Goal: Task Accomplishment & Management: Manage account settings

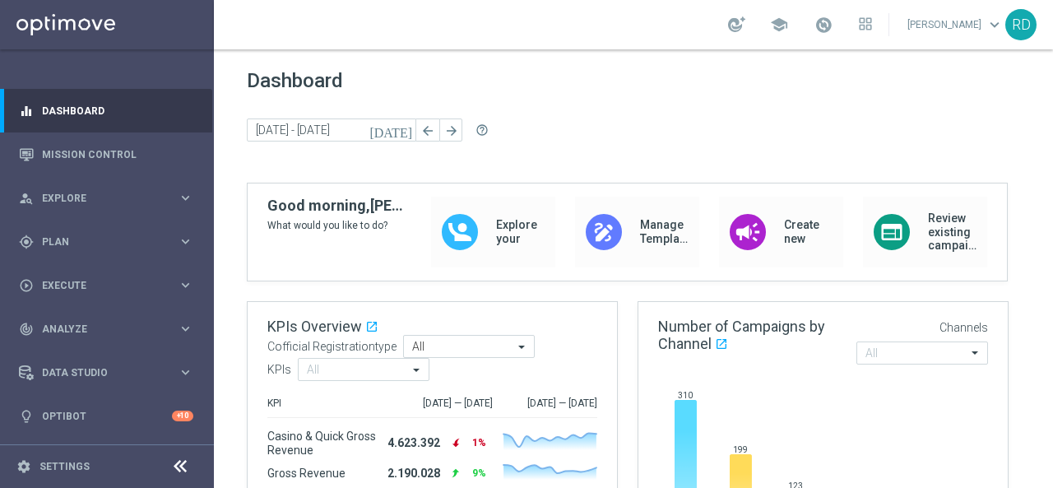
click at [526, 91] on div "Dashboard today 04 Aug 2025 - 10 Aug 2025 arrow_back arrow_forward help_outline" at bounding box center [634, 126] width 774 height 114
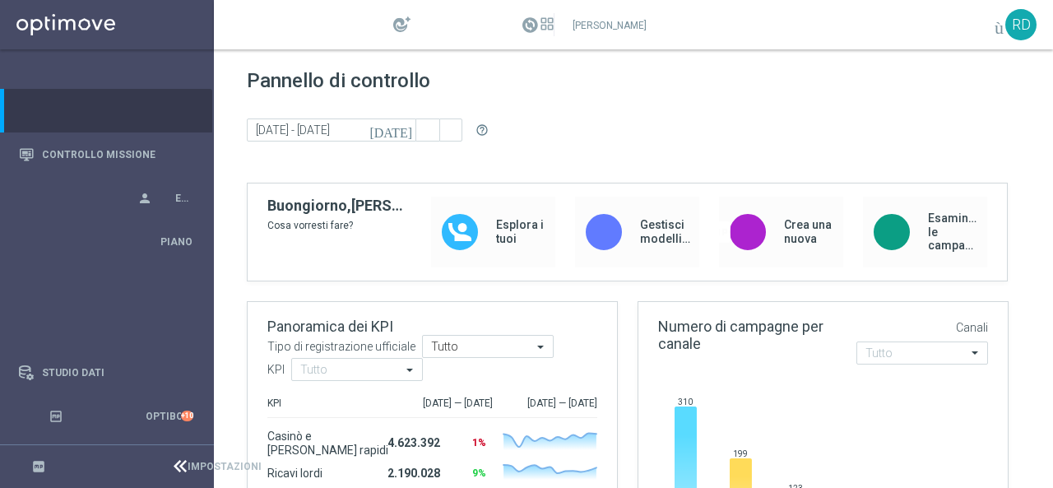
scroll to position [165, 0]
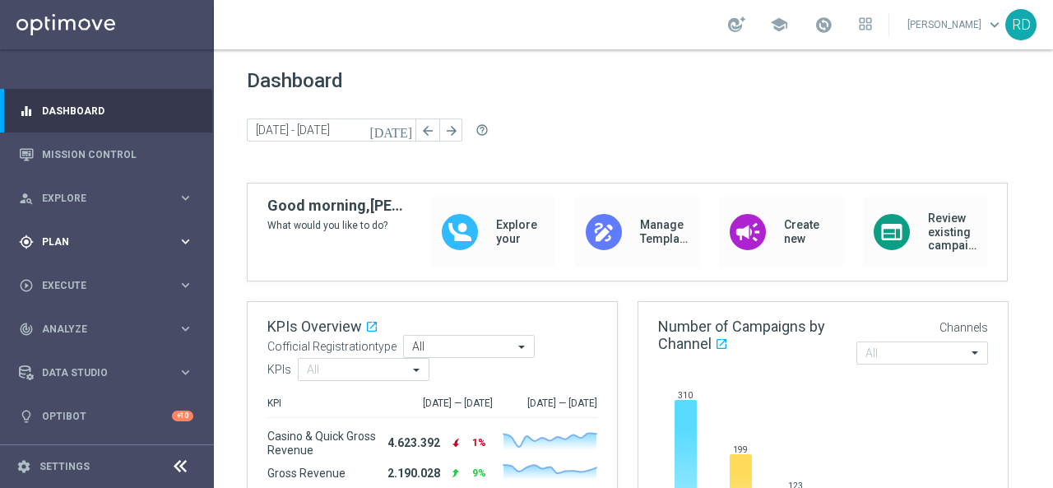
click at [105, 237] on span "Plan" at bounding box center [110, 242] width 136 height 10
click at [93, 273] on link "Target Groups" at bounding box center [107, 275] width 128 height 13
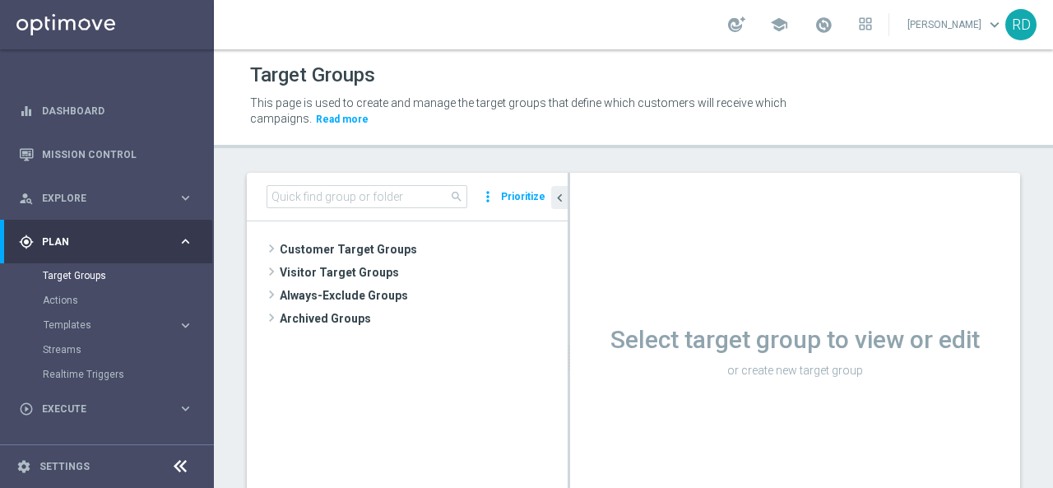
click at [262, 242] on tree-viewport "Customer Target Groups library_add create_new_folder" at bounding box center [407, 381] width 321 height 321
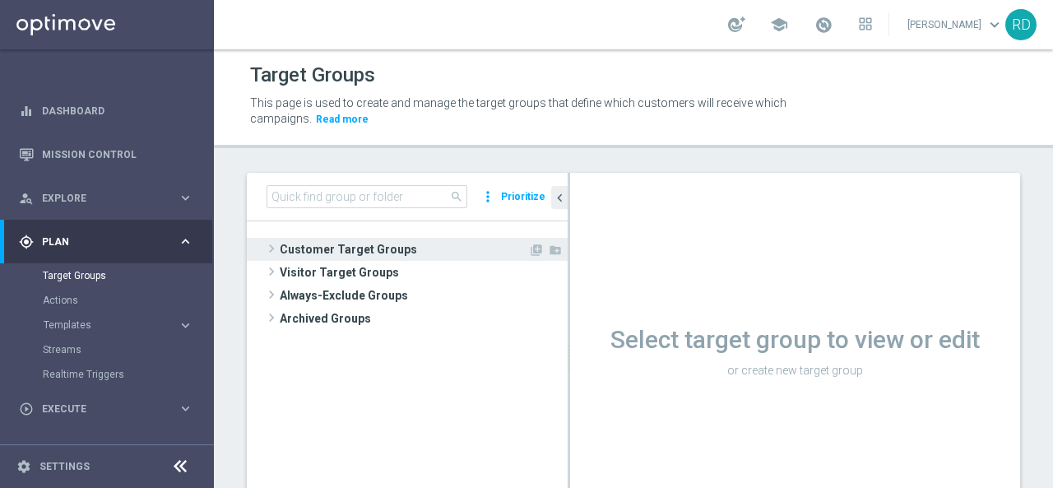
click at [270, 244] on span at bounding box center [271, 249] width 16 height 20
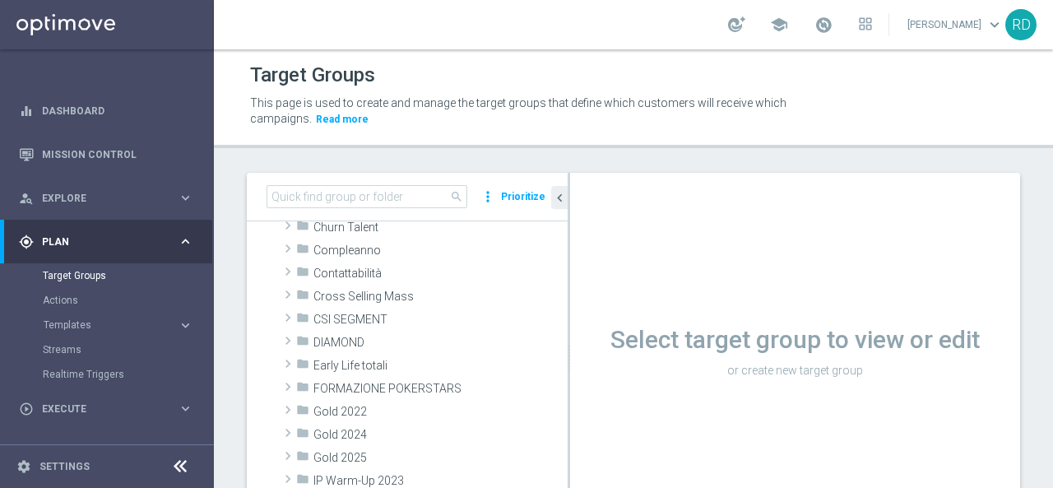
scroll to position [165, 0]
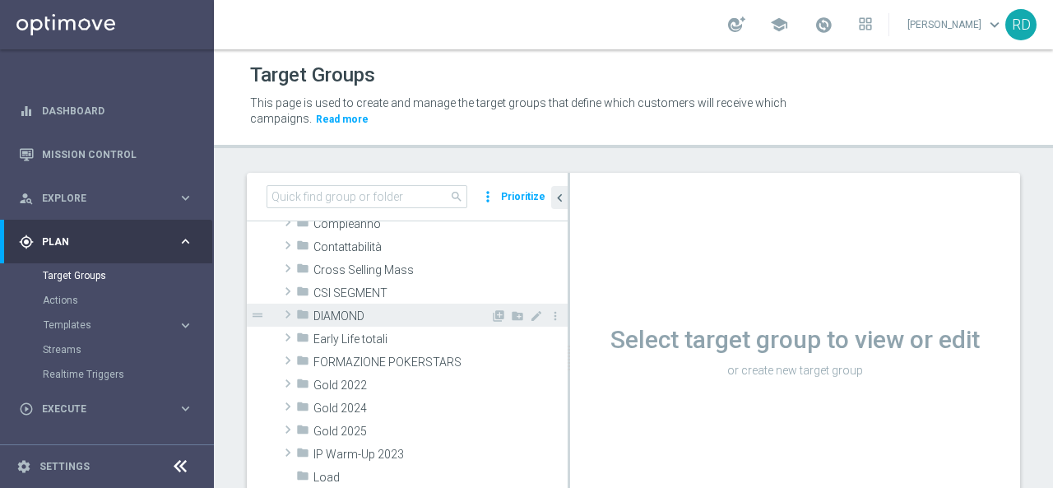
click at [288, 312] on span at bounding box center [288, 314] width 16 height 20
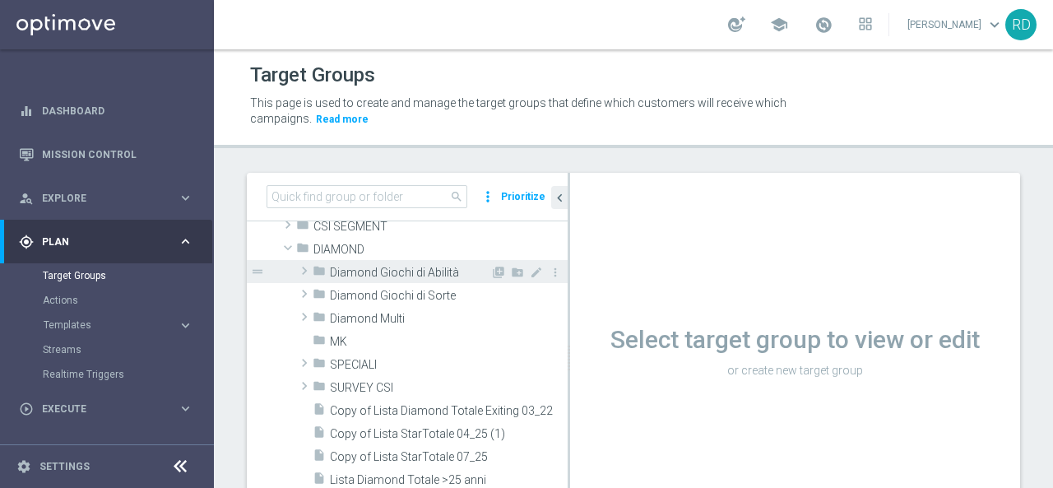
scroll to position [247, 0]
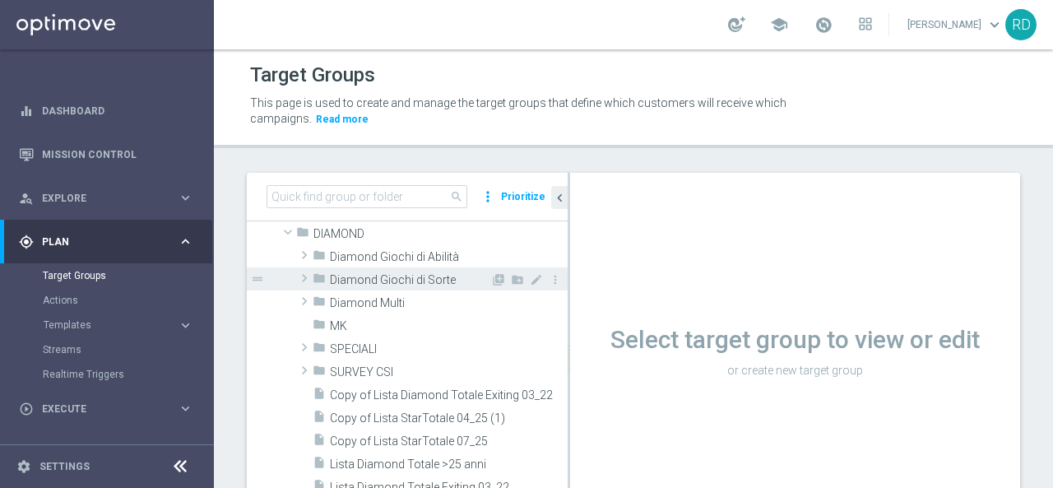
click at [346, 276] on span "Diamond Giochi di Sorte" at bounding box center [410, 280] width 160 height 14
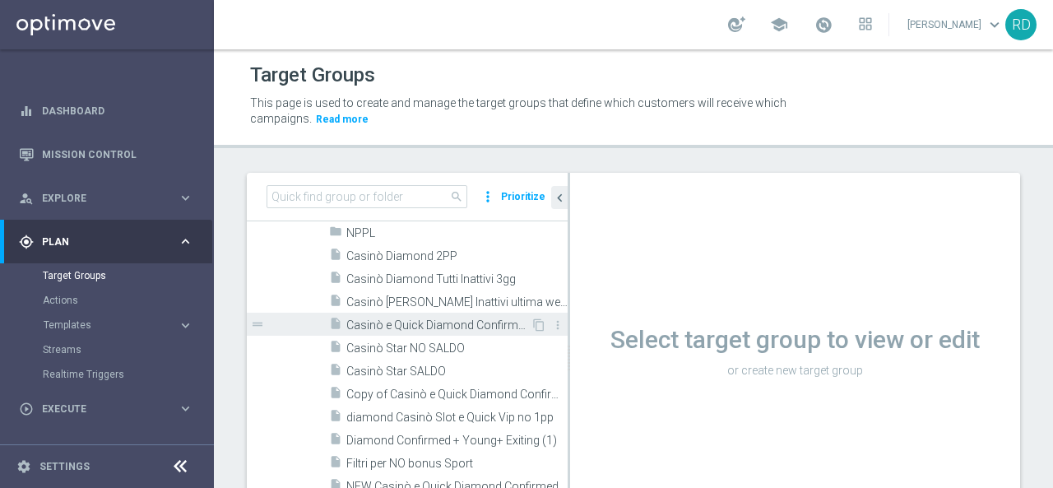
scroll to position [411, 0]
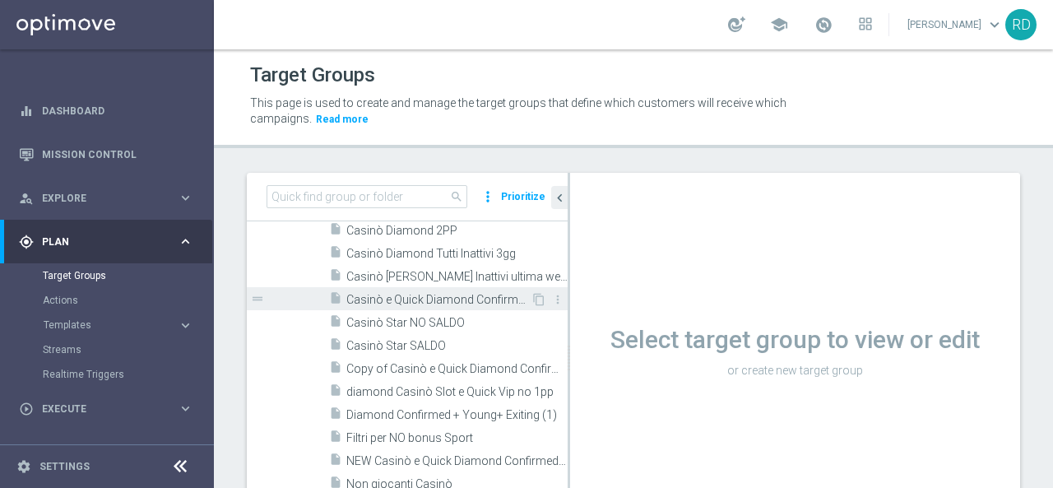
click at [438, 298] on span "Casinò e Quick Diamond Confirmed + Young+ Exiting" at bounding box center [438, 300] width 184 height 14
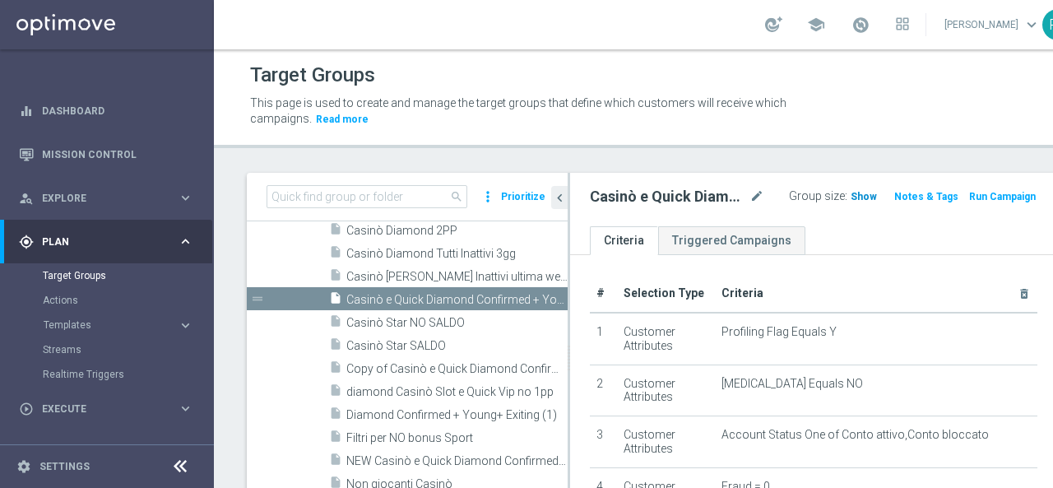
click at [851, 195] on span "Show" at bounding box center [864, 197] width 26 height 12
click at [852, 198] on span "2,133" at bounding box center [866, 199] width 29 height 16
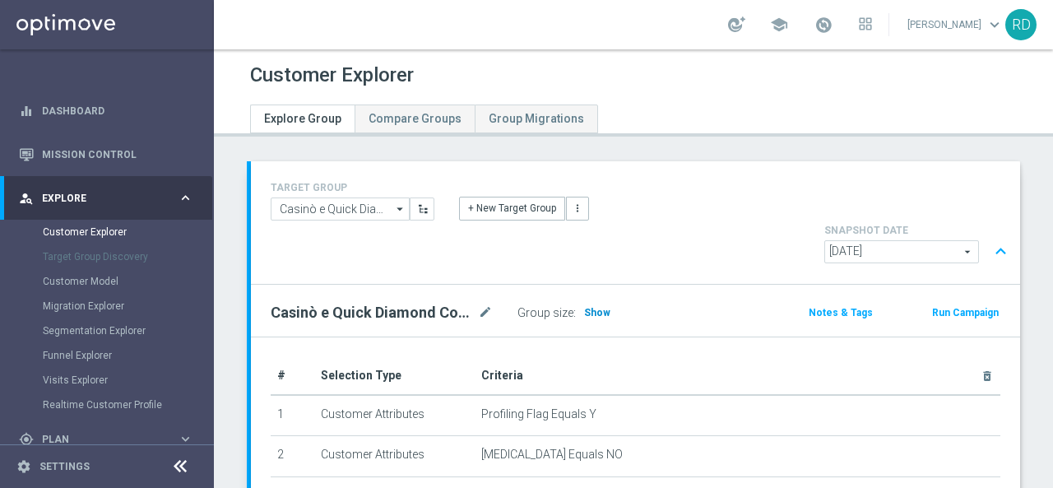
click at [600, 307] on span "Show" at bounding box center [597, 313] width 26 height 12
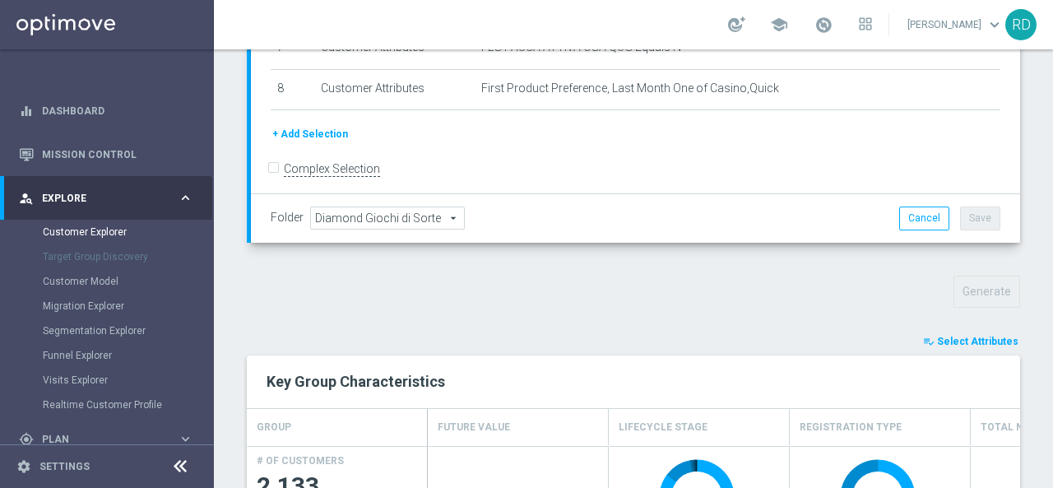
scroll to position [411, 0]
click at [946, 337] on span "Select Attributes" at bounding box center [977, 343] width 81 height 12
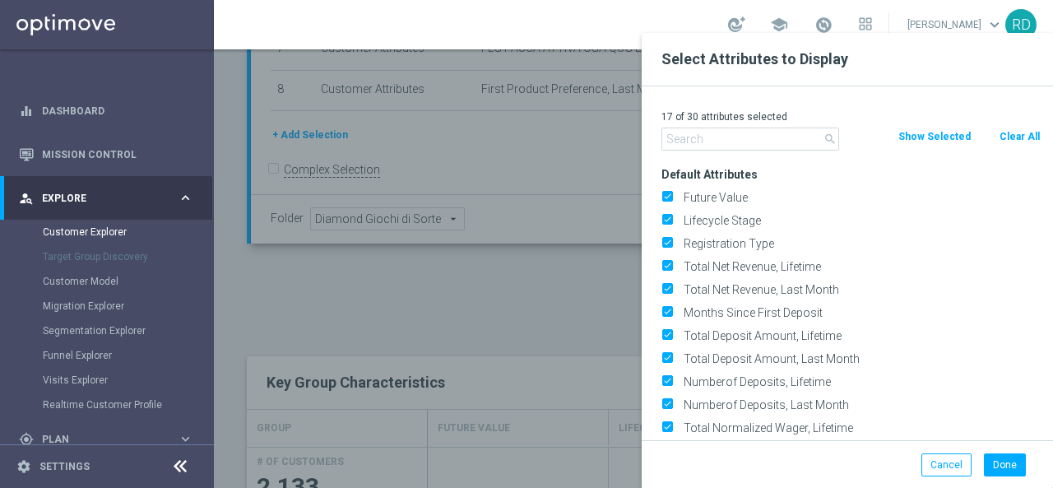
click at [738, 142] on input "text" at bounding box center [751, 139] width 178 height 23
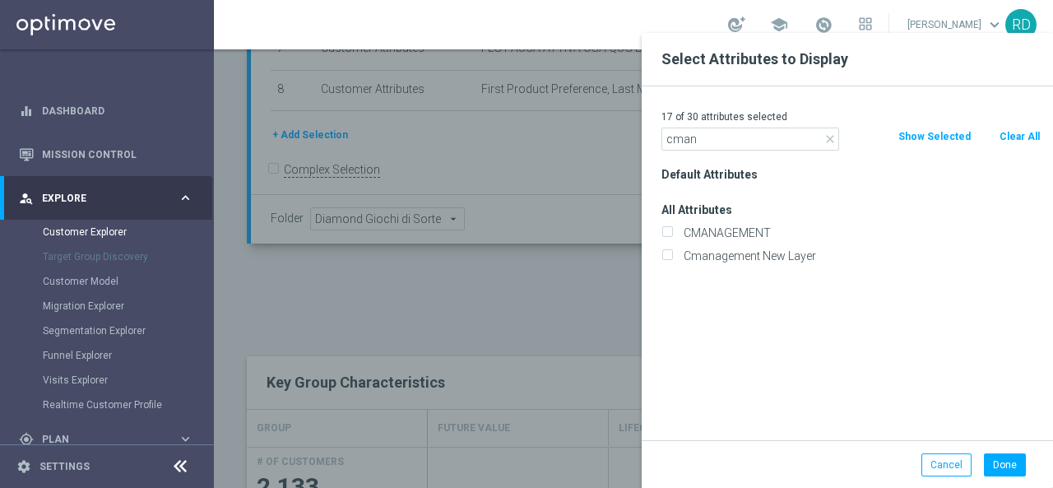
type input "cman"
click at [732, 225] on div "CMANAGEMENT" at bounding box center [851, 232] width 404 height 23
click at [732, 227] on label "CMANAGEMENT" at bounding box center [859, 232] width 363 height 15
click at [672, 230] on input "CMANAGEMENT" at bounding box center [667, 235] width 11 height 11
checkbox input "true"
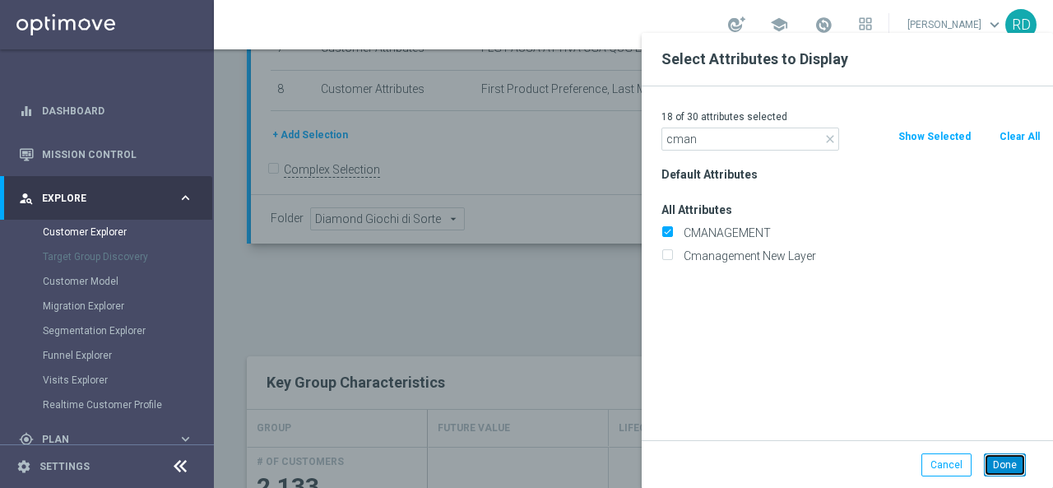
click at [1011, 467] on button "Done" at bounding box center [1005, 464] width 42 height 23
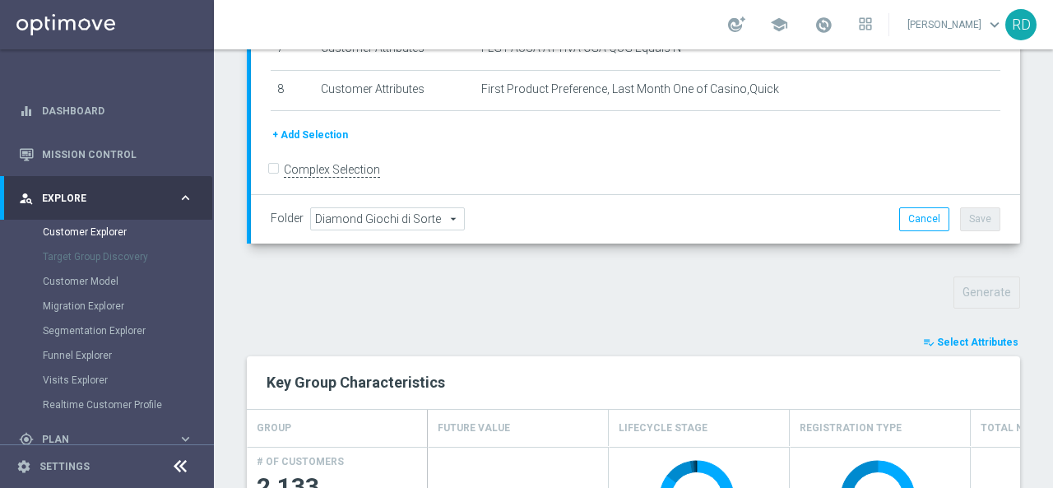
click at [956, 337] on span "Select Attributes" at bounding box center [977, 343] width 81 height 12
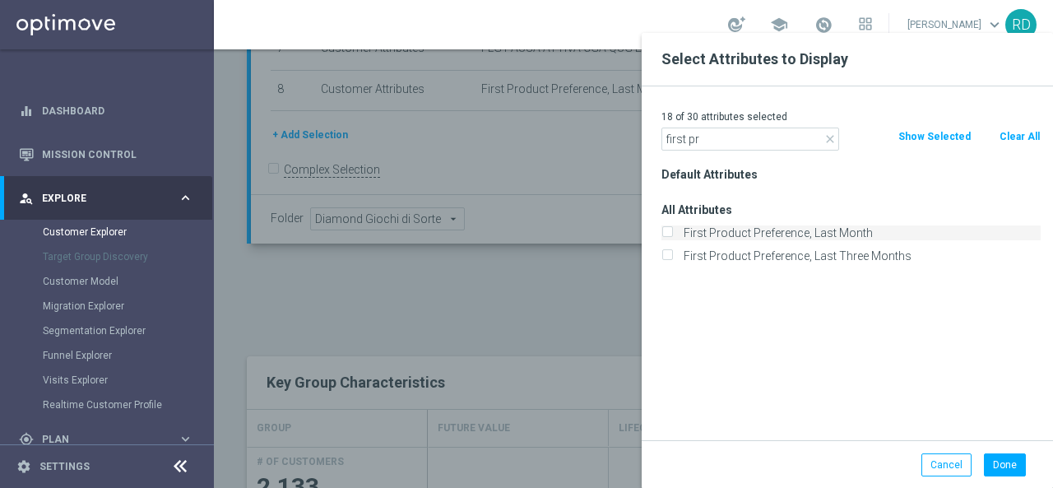
type input "first pr"
click at [769, 230] on label "First Product Preference, Last Month" at bounding box center [859, 232] width 363 height 15
click at [672, 230] on input "First Product Preference, Last Month" at bounding box center [667, 235] width 11 height 11
checkbox input "true"
click at [1010, 459] on button "Done" at bounding box center [1005, 464] width 42 height 23
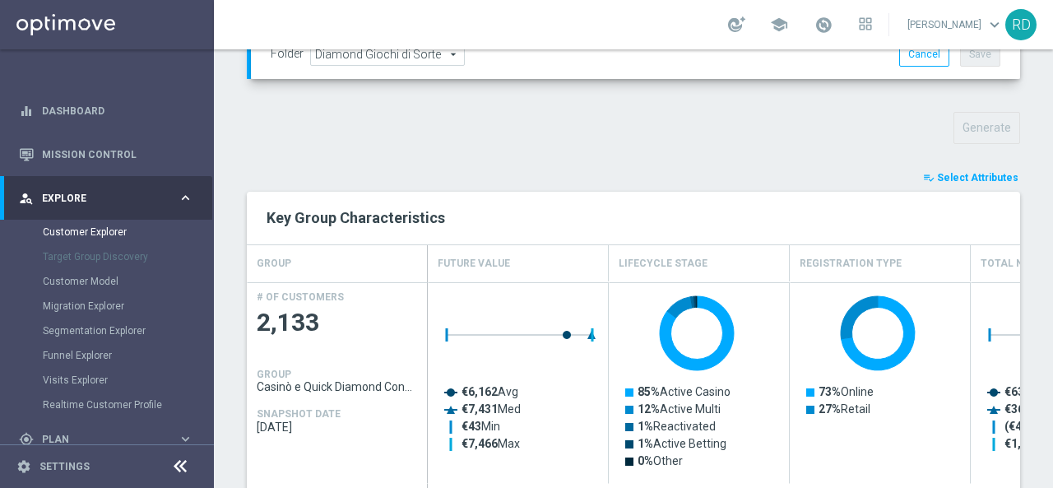
scroll to position [905, 0]
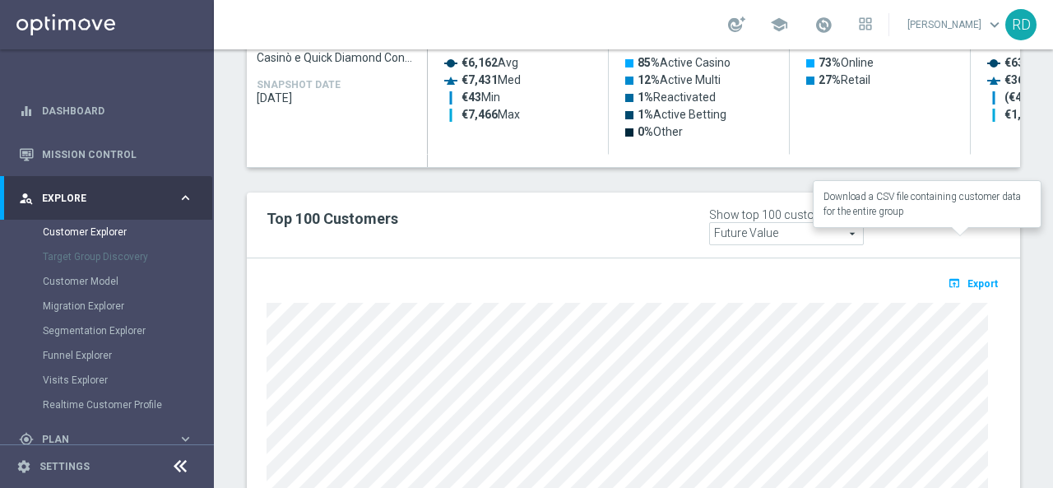
click at [969, 278] on span "Export" at bounding box center [983, 284] width 30 height 12
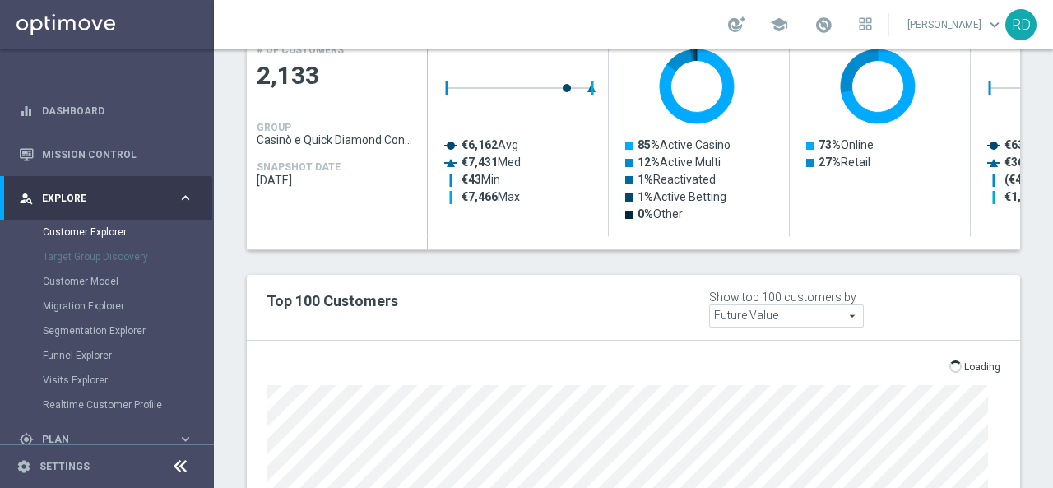
scroll to position [1072, 0]
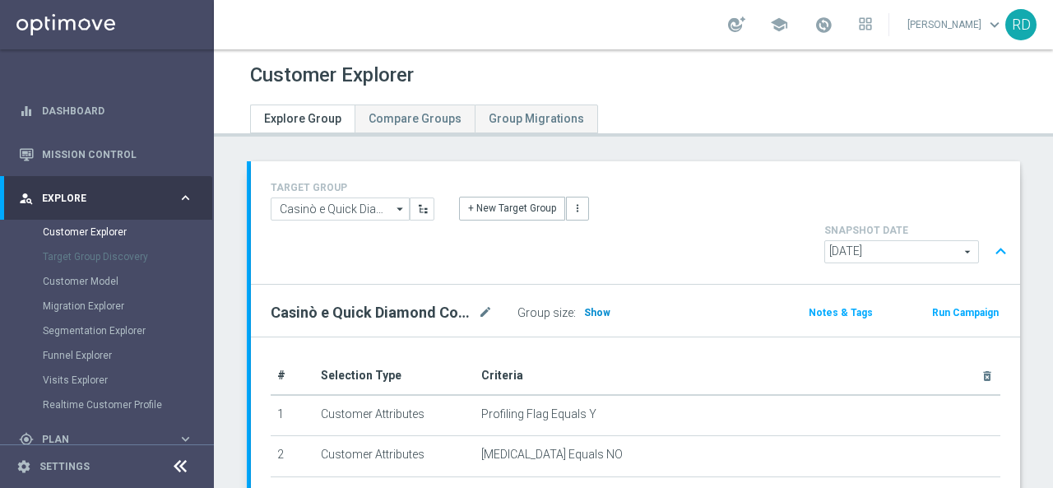
click at [587, 307] on span "Show" at bounding box center [597, 313] width 26 height 12
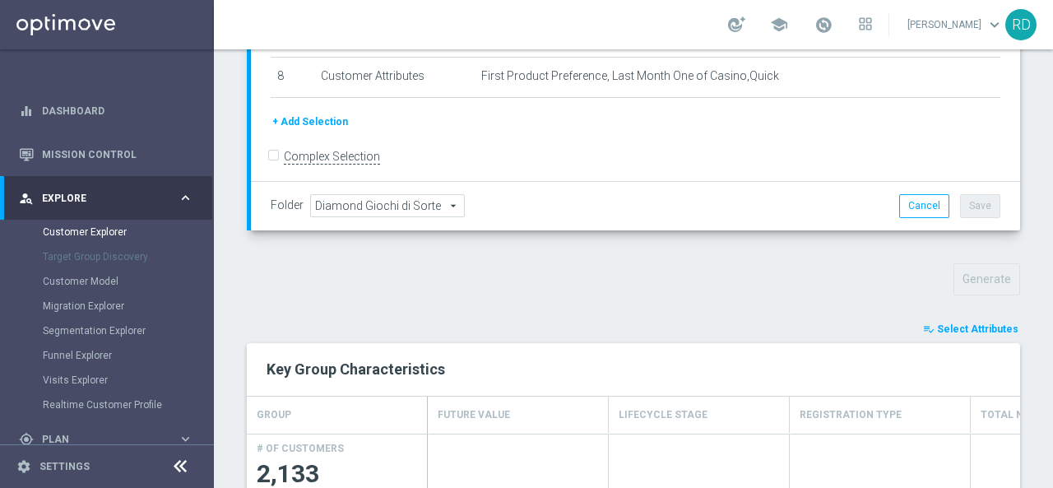
scroll to position [555, 0]
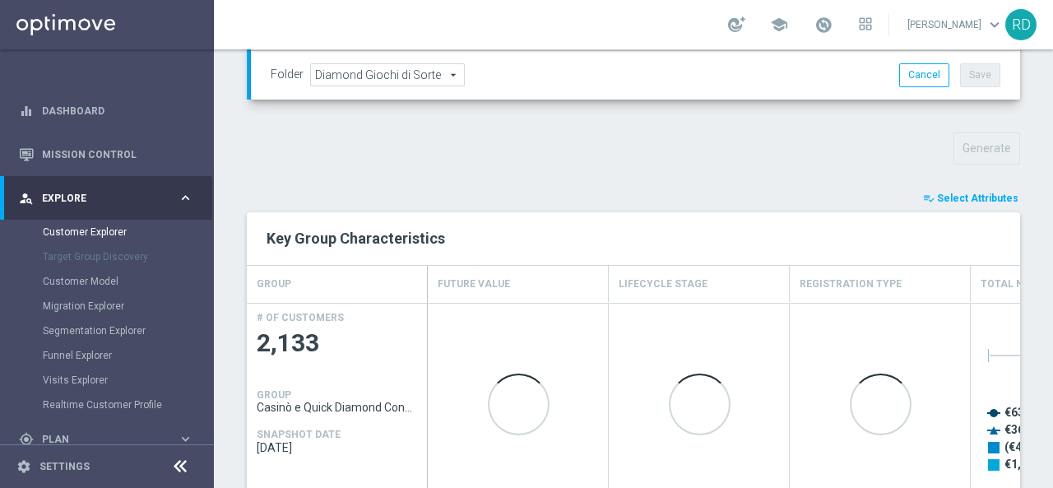
click at [938, 193] on span "Select Attributes" at bounding box center [977, 199] width 81 height 12
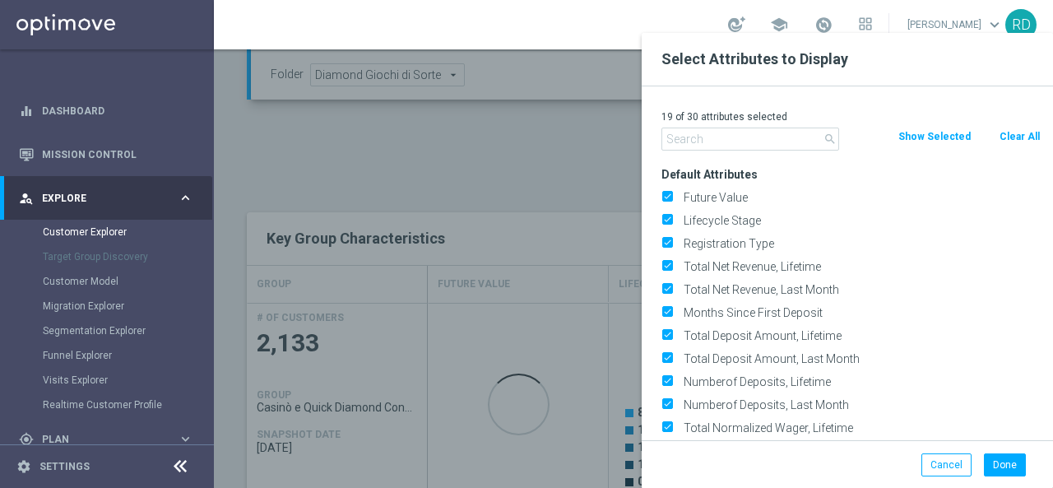
click at [760, 145] on input "text" at bounding box center [751, 139] width 178 height 23
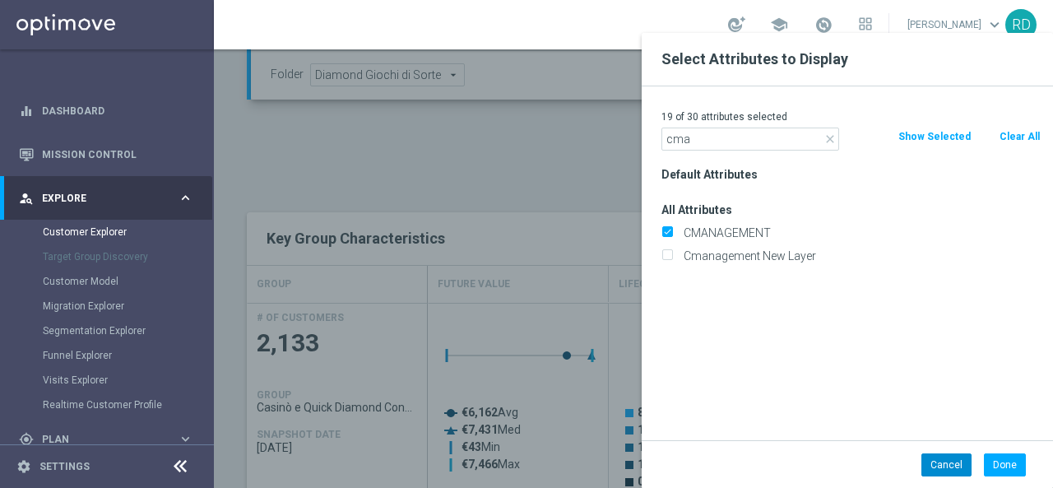
type input "cma"
click at [941, 464] on button "Cancel" at bounding box center [947, 464] width 50 height 23
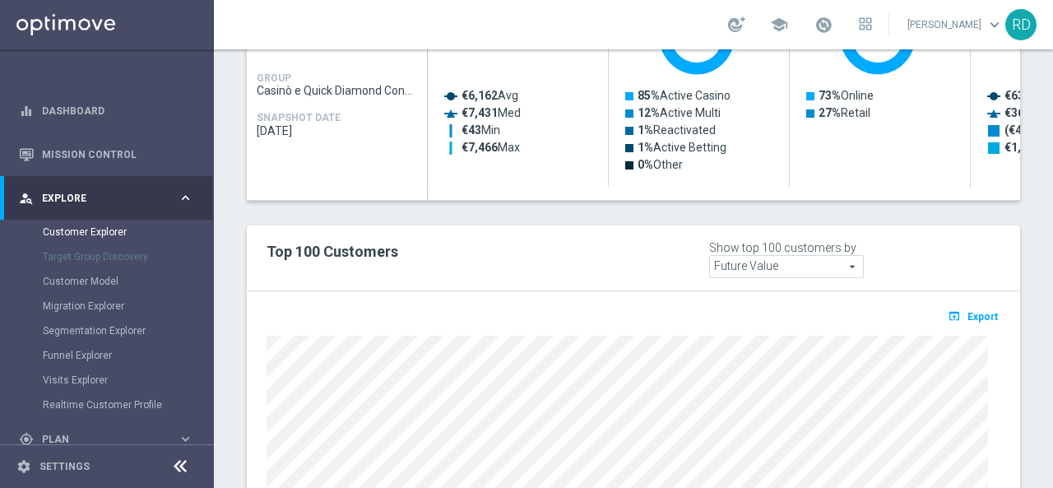
scroll to position [945, 0]
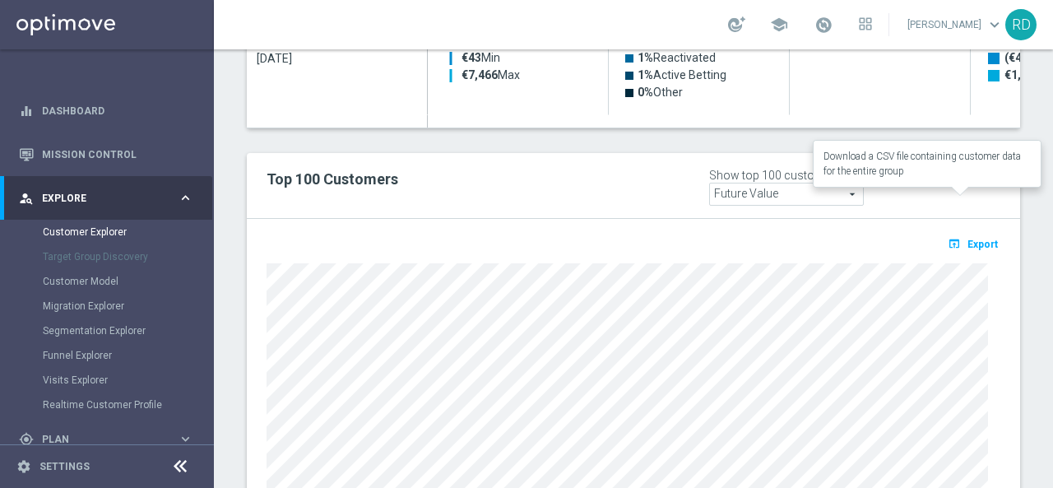
click at [968, 239] on span "Export" at bounding box center [983, 245] width 30 height 12
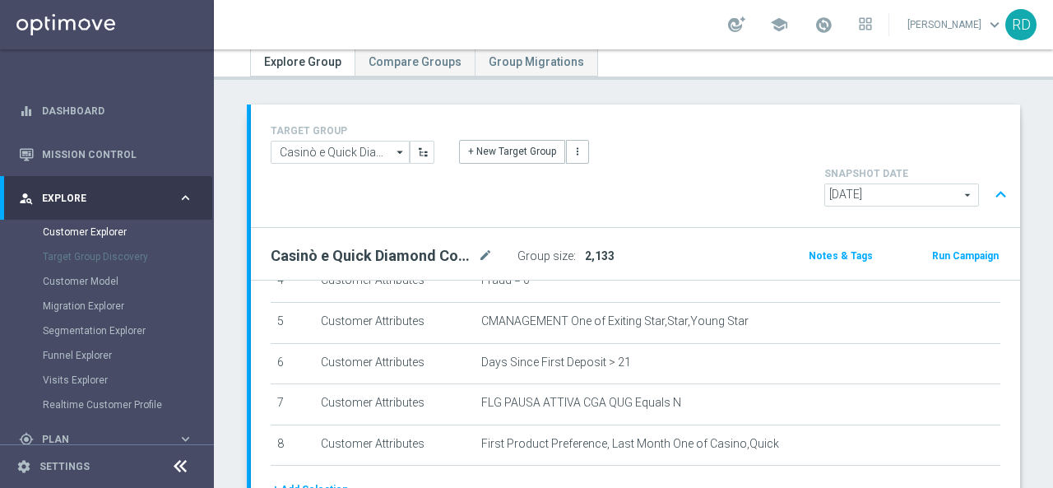
scroll to position [0, 0]
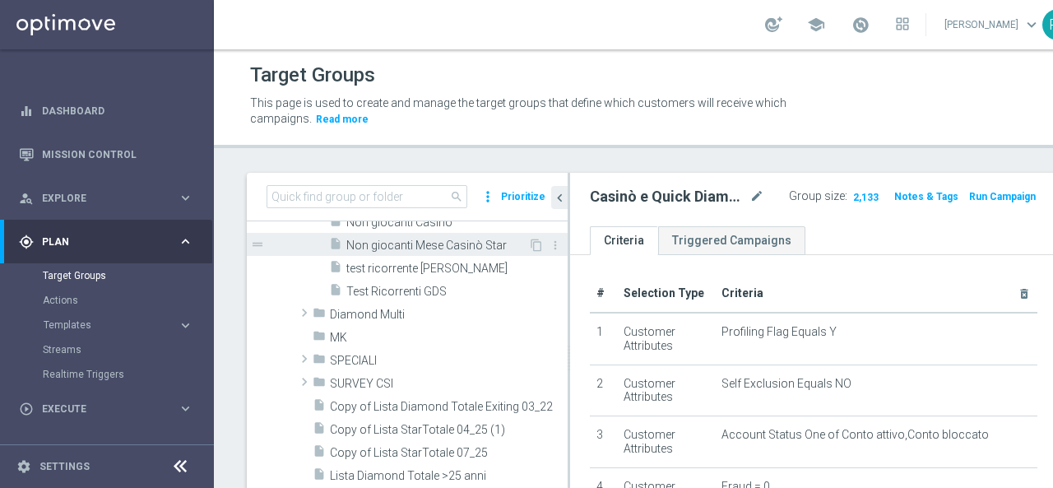
click at [397, 246] on span "Non giocanti Mese Casinò Star" at bounding box center [437, 246] width 182 height 14
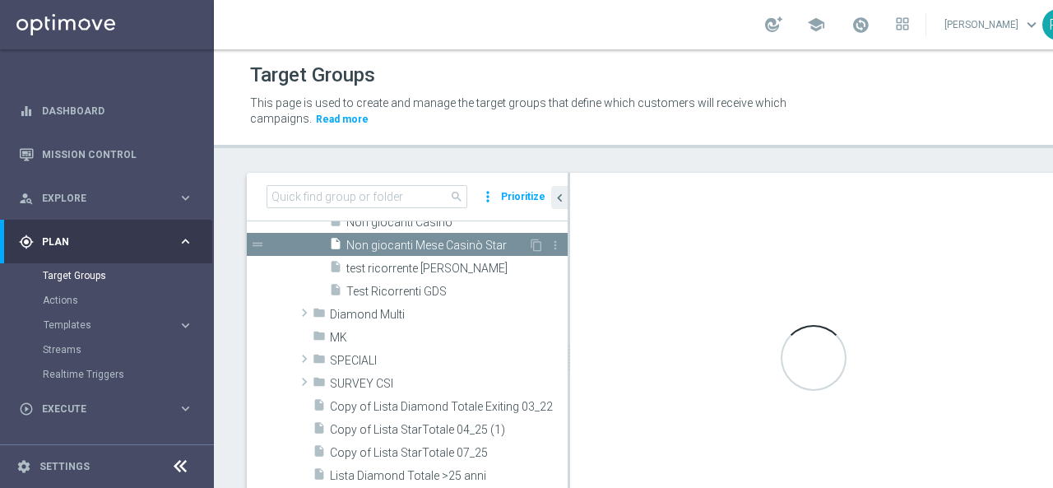
checkbox input "true"
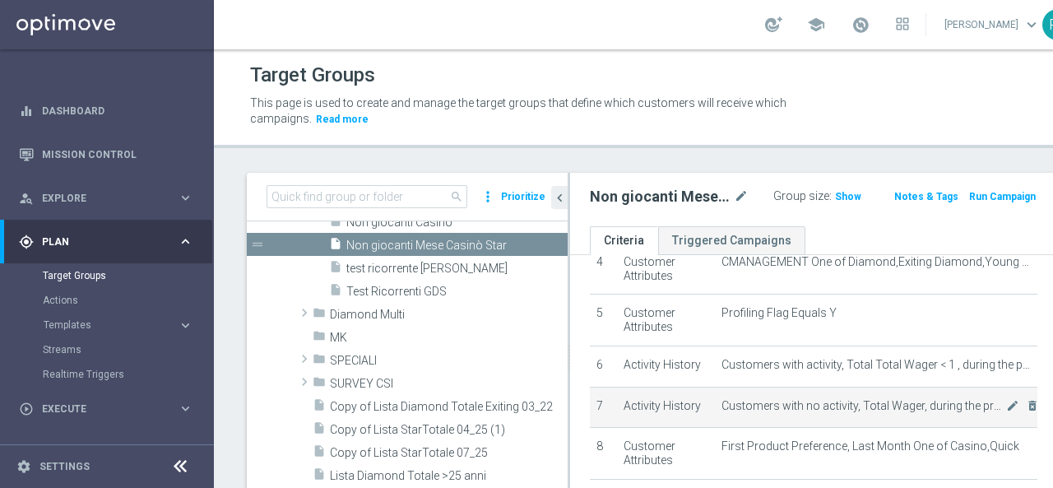
scroll to position [247, 0]
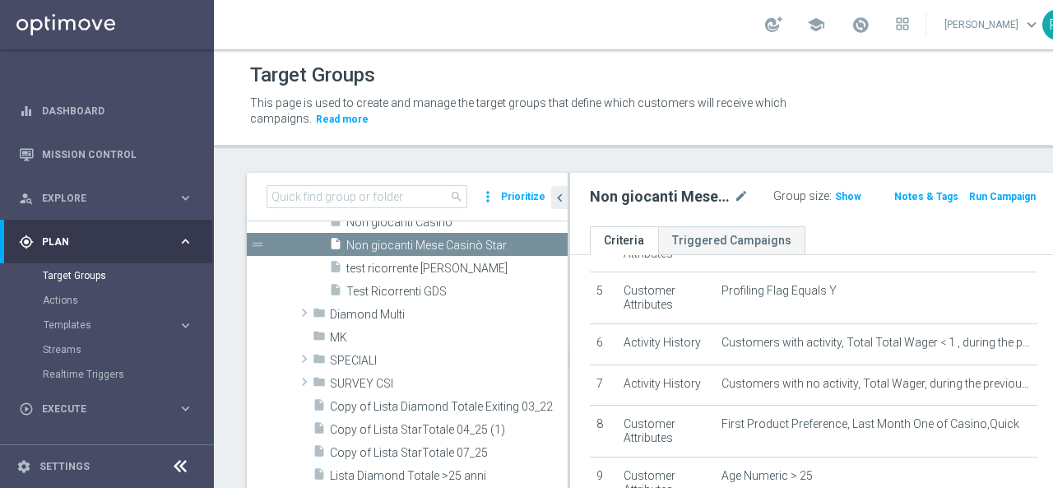
click at [835, 201] on span "Show" at bounding box center [848, 197] width 26 height 12
click at [852, 26] on span at bounding box center [861, 25] width 18 height 18
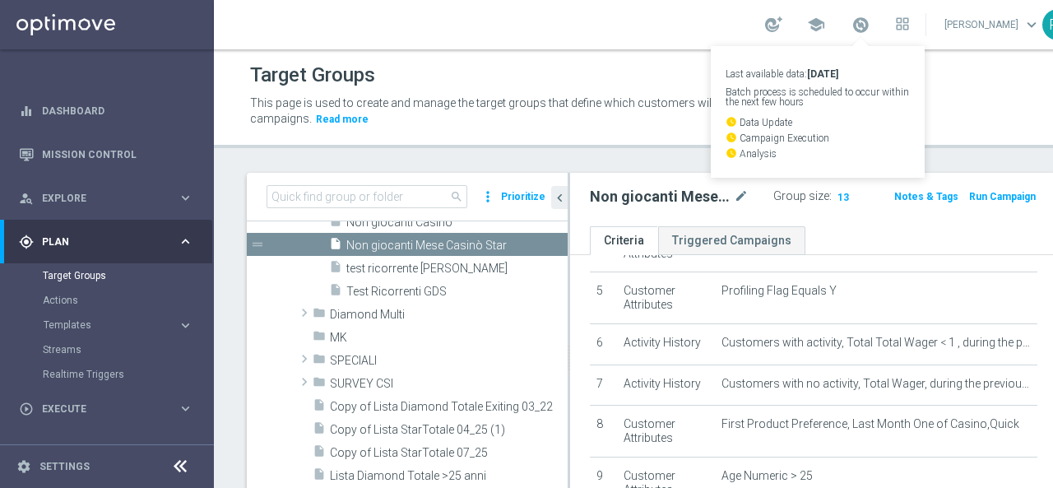
click at [918, 101] on div "This page is used to create and manage the target groups that define which cust…" at bounding box center [652, 111] width 829 height 41
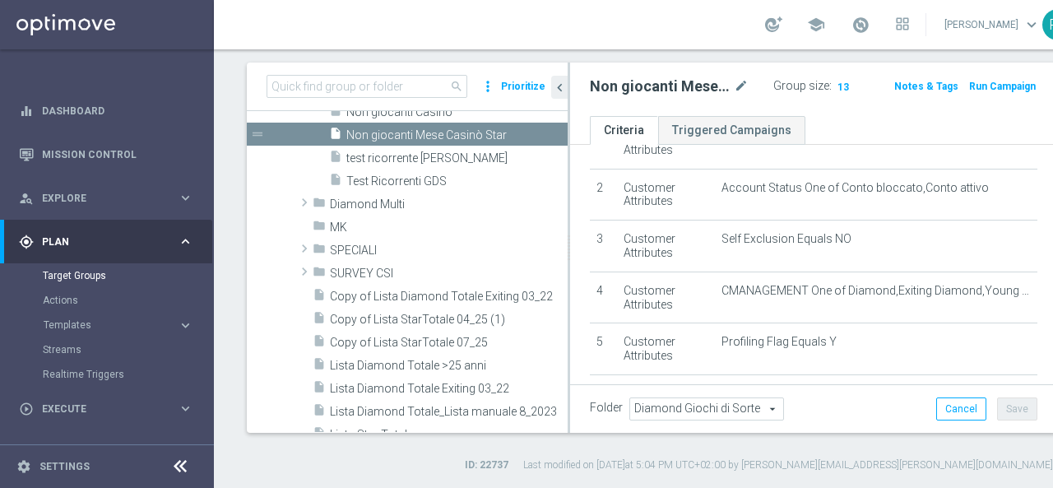
scroll to position [82, 0]
click at [836, 88] on span "13" at bounding box center [843, 89] width 15 height 16
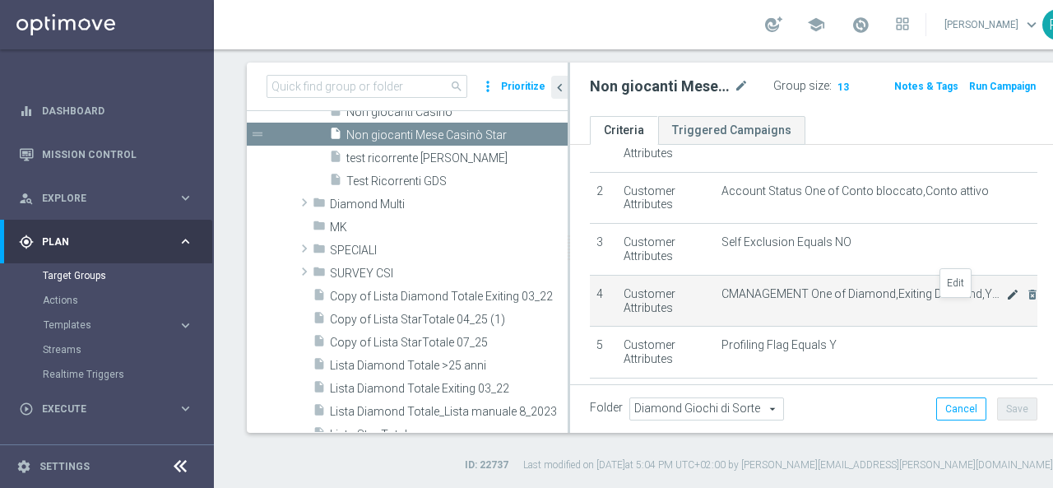
click at [1006, 301] on icon "mode_edit" at bounding box center [1012, 294] width 13 height 13
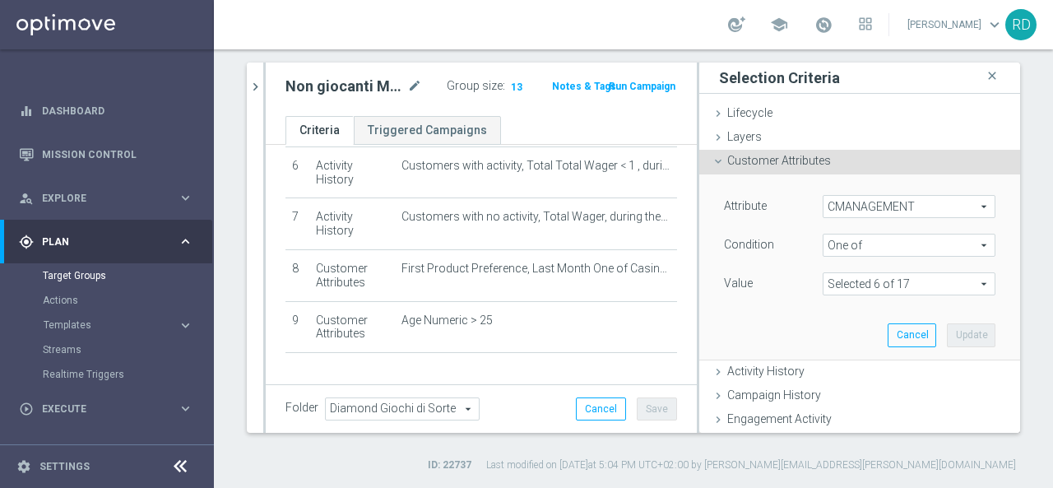
scroll to position [329, 0]
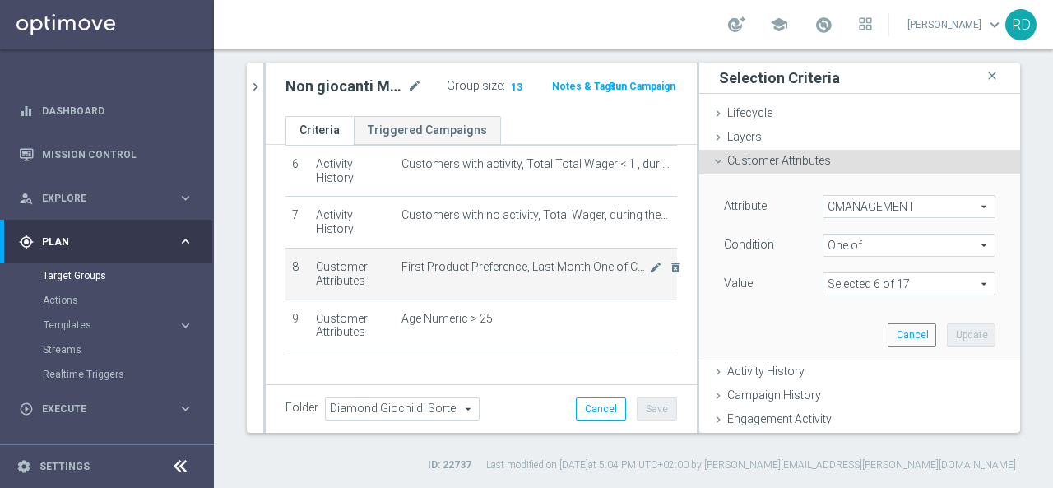
click at [482, 261] on span "First Product Preference, Last Month One of Casino,Quick" at bounding box center [526, 267] width 248 height 14
click at [548, 272] on td "First Product Preference, Last Month One of Casino,Quick mode_edit delete_forev…" at bounding box center [536, 274] width 282 height 52
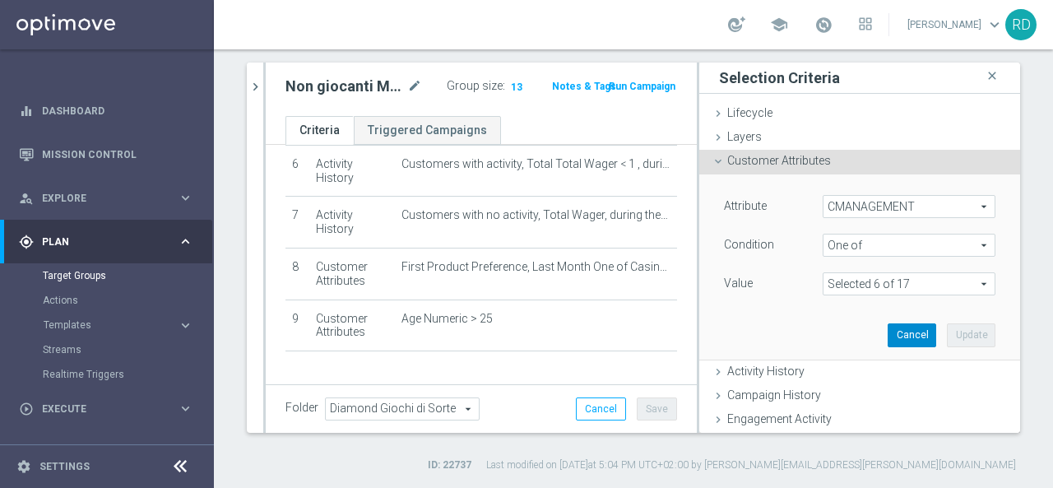
click at [899, 329] on button "Cancel" at bounding box center [912, 334] width 49 height 23
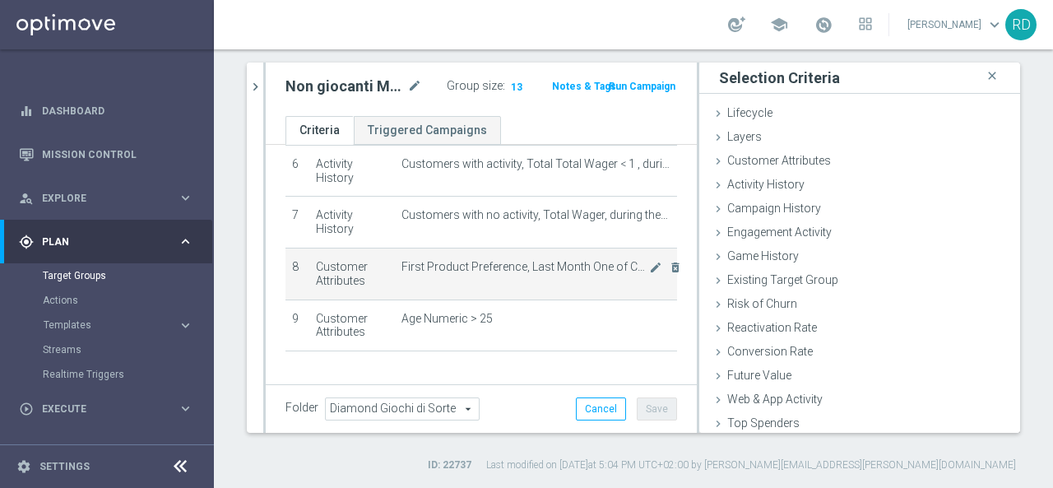
click at [556, 263] on span "First Product Preference, Last Month One of Casino,Quick" at bounding box center [526, 267] width 248 height 14
click at [649, 269] on icon "mode_edit" at bounding box center [655, 267] width 13 height 13
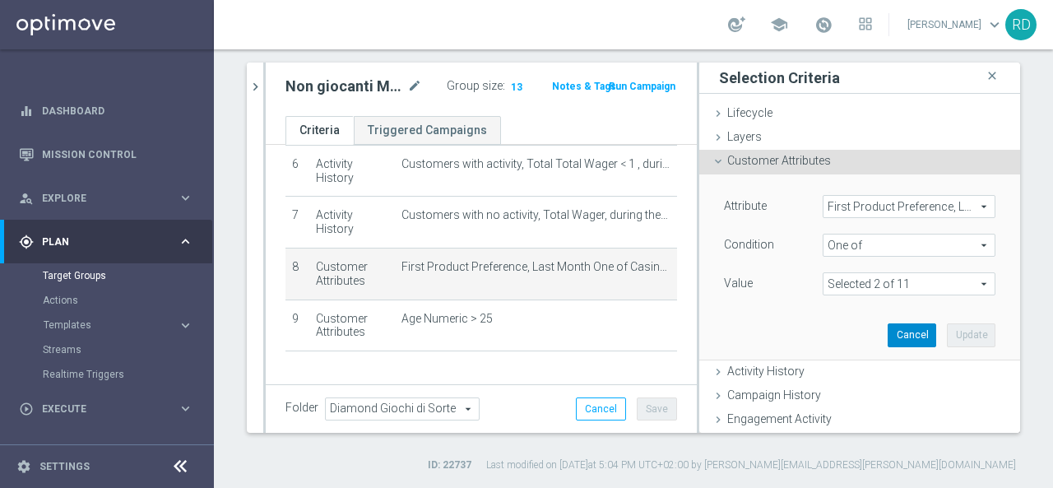
click at [889, 331] on button "Cancel" at bounding box center [912, 334] width 49 height 23
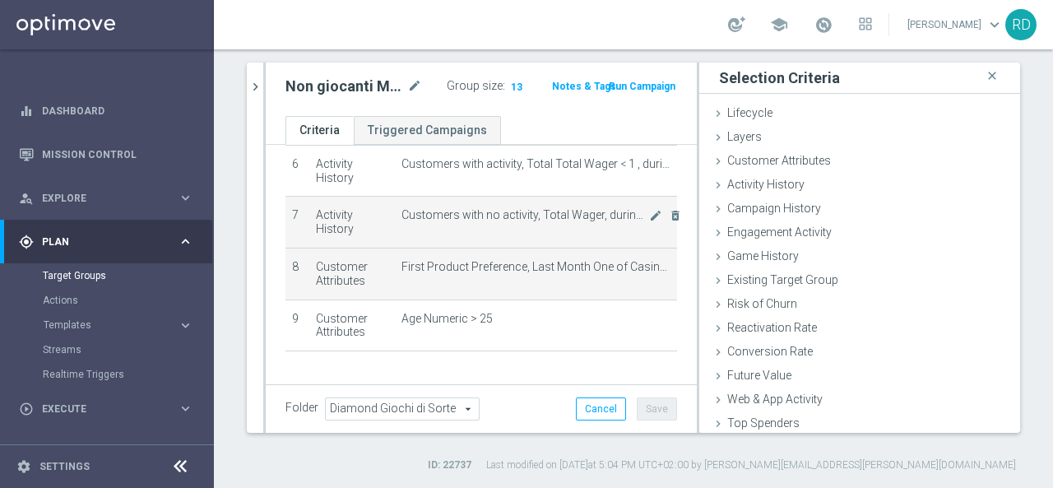
click at [509, 218] on span "Customers with no activity, Total Wager, during the previous 23 days" at bounding box center [526, 215] width 248 height 14
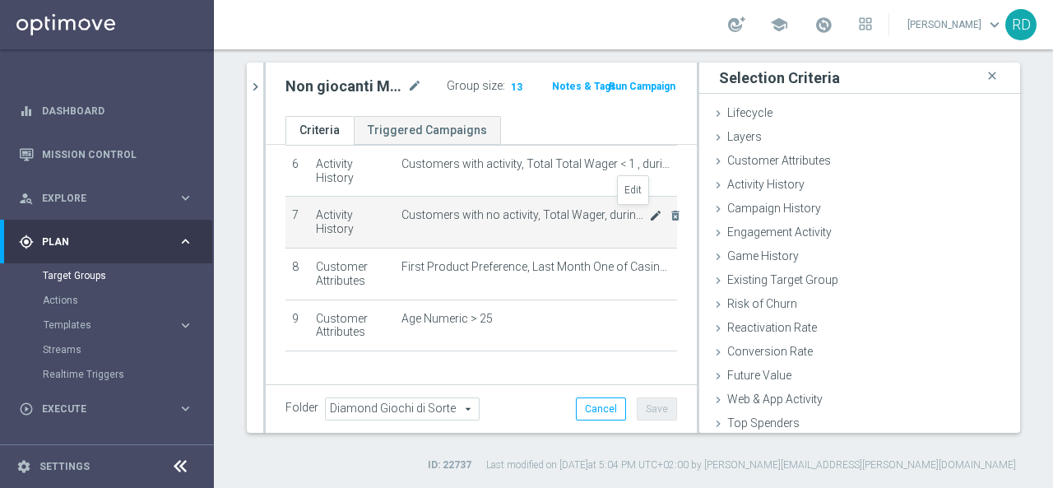
click at [649, 216] on icon "mode_edit" at bounding box center [655, 215] width 13 height 13
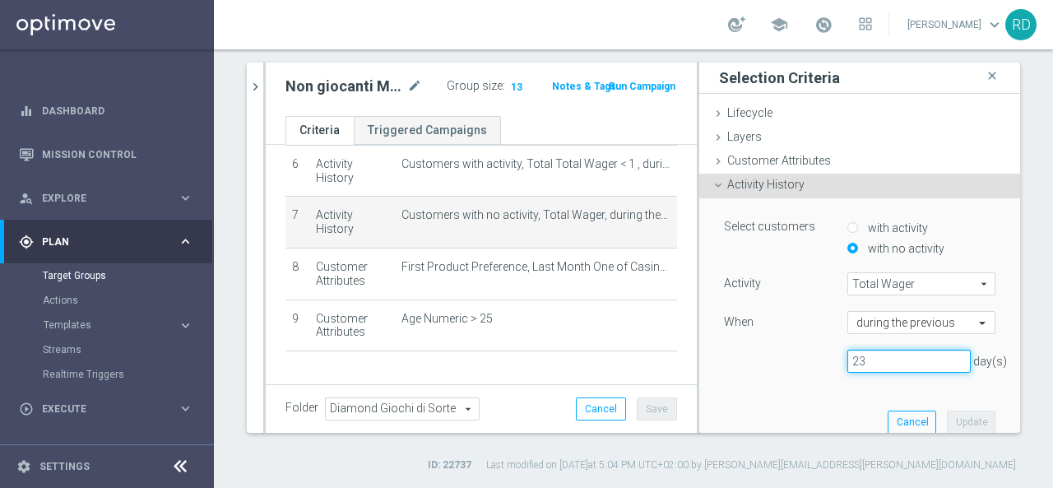
click at [859, 356] on input "23" at bounding box center [909, 361] width 123 height 23
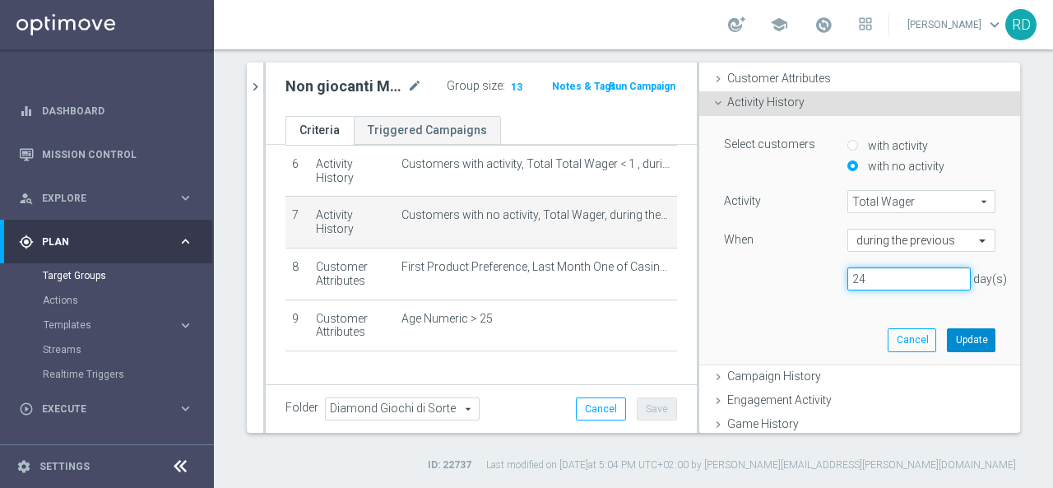
type input "24"
click at [959, 341] on button "Update" at bounding box center [971, 339] width 49 height 23
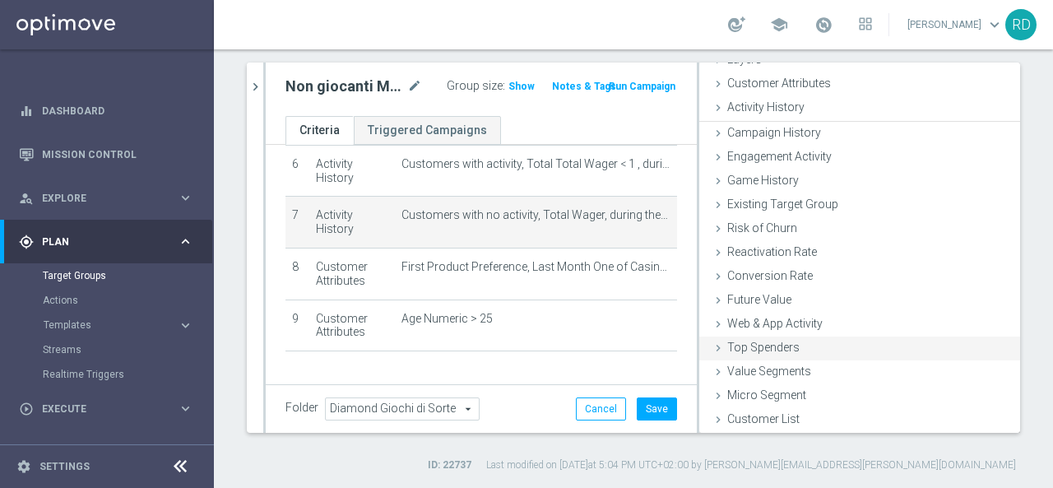
scroll to position [76, 0]
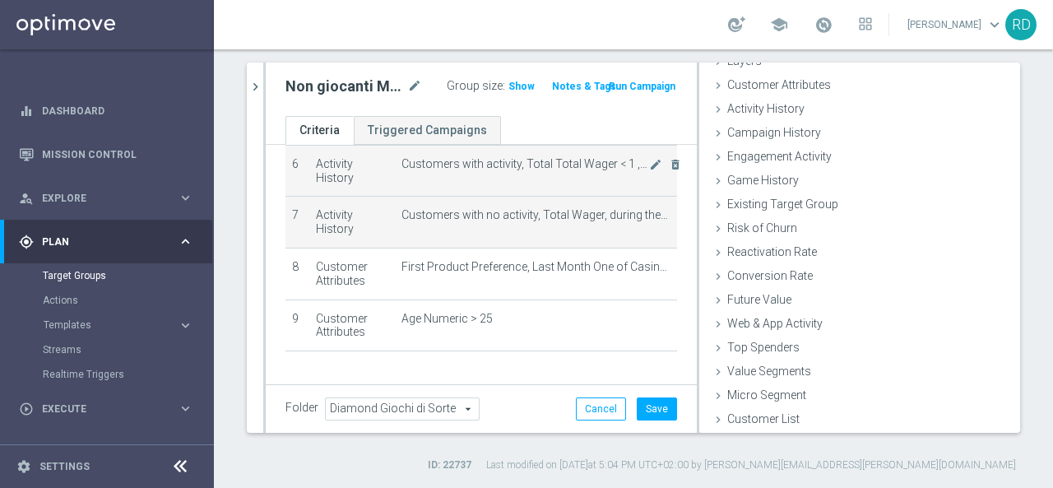
click at [589, 169] on td "Customers with activity, Total Total Wager < 1 , during the previous 23 days mo…" at bounding box center [536, 171] width 282 height 52
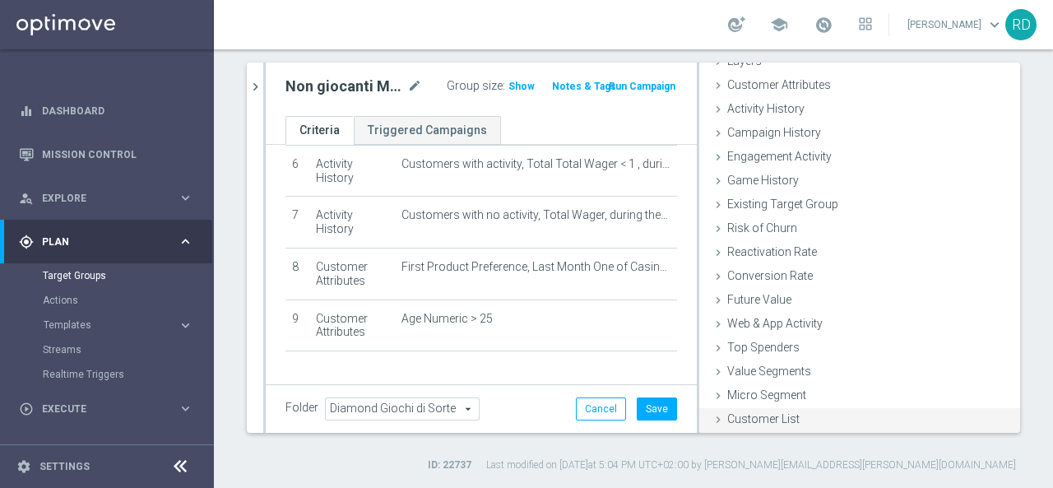
click at [729, 412] on span "Customer List" at bounding box center [763, 418] width 72 height 13
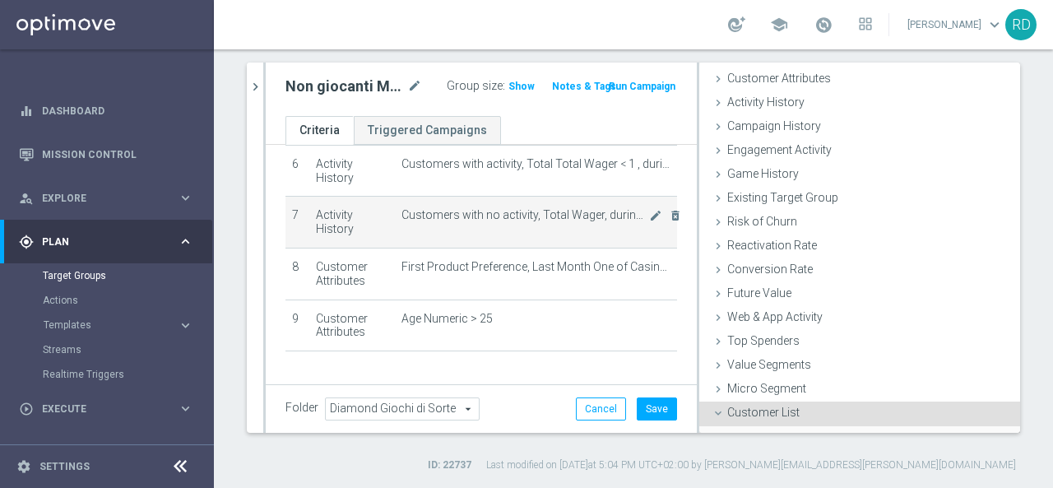
click at [476, 216] on span "Customers with no activity, Total Wager, during the previous 24 days" at bounding box center [526, 215] width 248 height 14
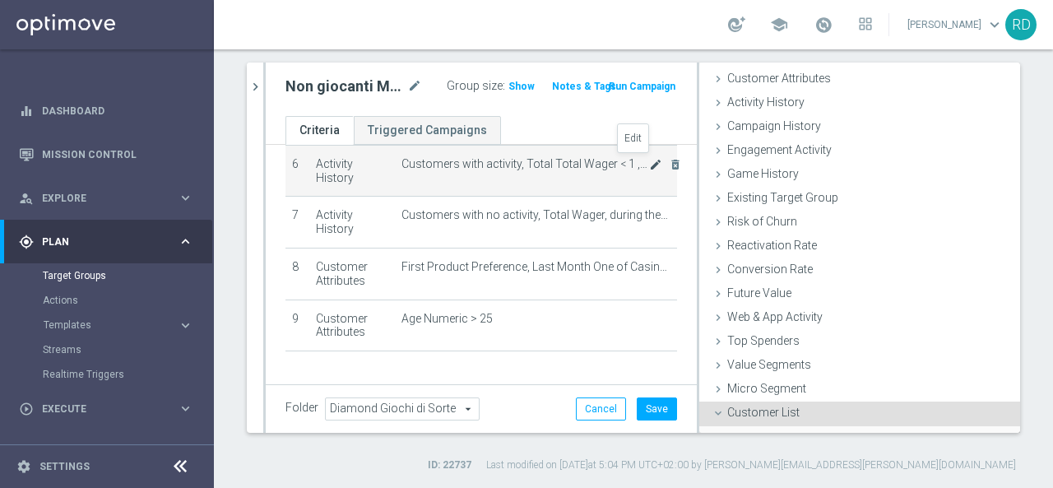
click at [649, 160] on icon "mode_edit" at bounding box center [655, 164] width 13 height 13
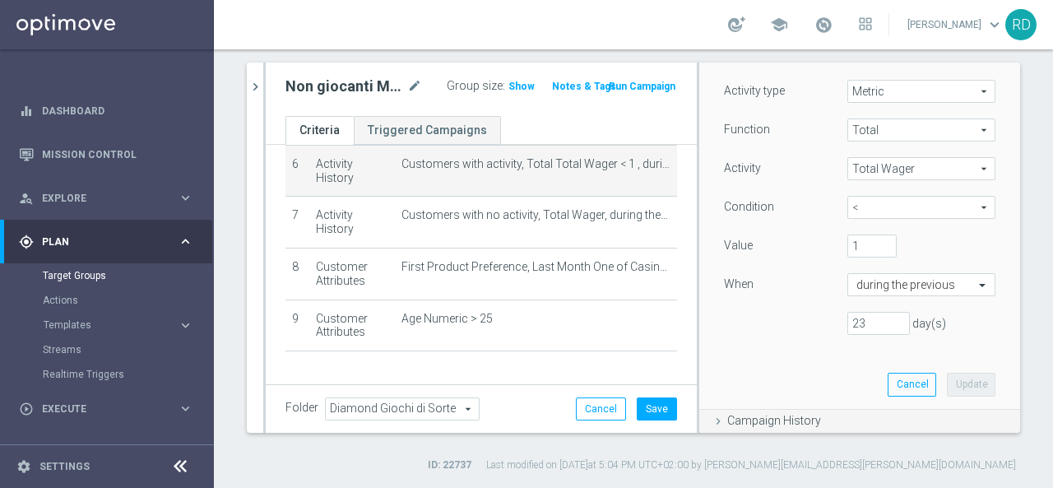
scroll to position [329, 0]
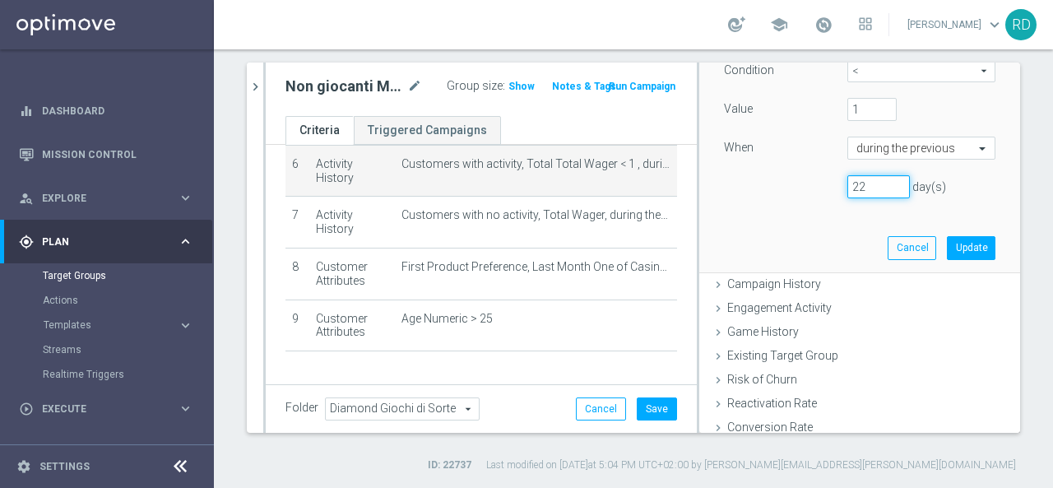
click at [881, 189] on input "22" at bounding box center [879, 186] width 63 height 23
click at [881, 180] on input "23" at bounding box center [879, 186] width 63 height 23
type input "24"
click at [881, 180] on input "24" at bounding box center [879, 186] width 63 height 23
click at [947, 246] on button "Update" at bounding box center [971, 247] width 49 height 23
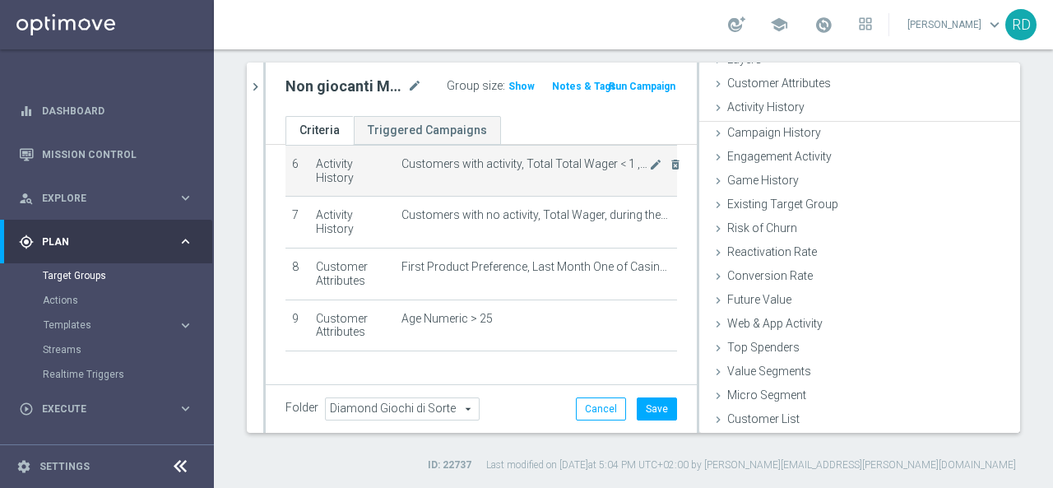
scroll to position [76, 0]
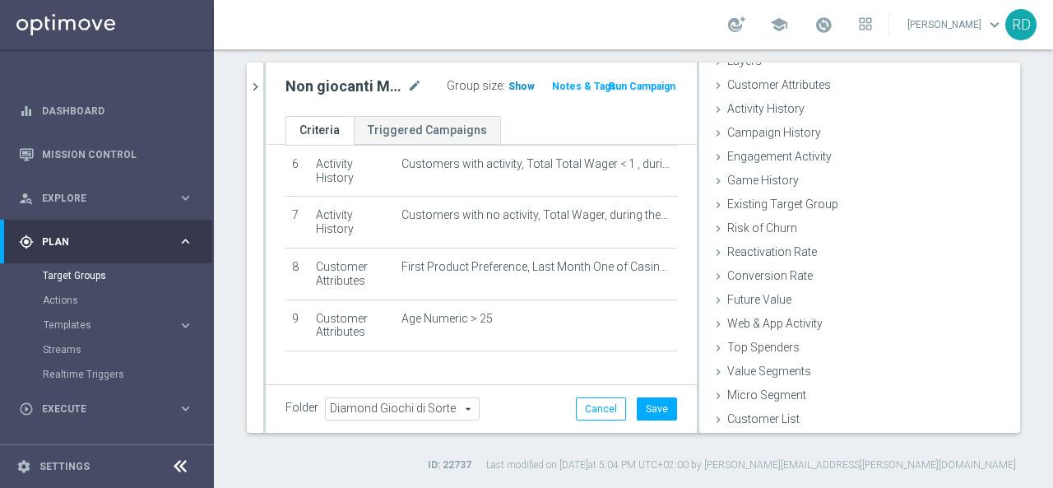
click at [515, 86] on span "Show" at bounding box center [522, 87] width 26 height 12
click at [509, 86] on span "2" at bounding box center [513, 89] width 9 height 16
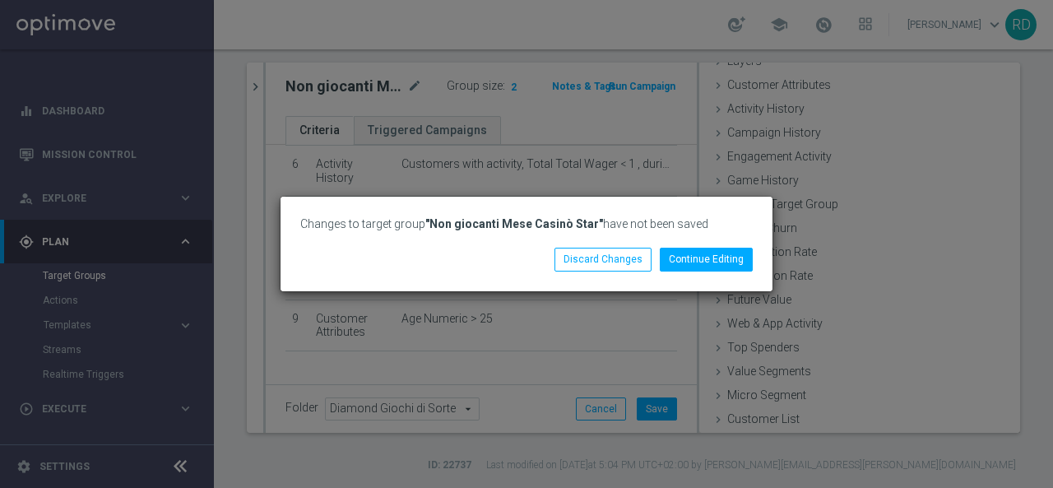
click at [593, 337] on div "Changes to target group "Non giocanti Mese Casinò Star" have not been saved Con…" at bounding box center [526, 244] width 1053 height 488
click at [594, 304] on div "Changes to target group "Non giocanti Mese Casinò Star" have not been saved Con…" at bounding box center [526, 244] width 1053 height 488
click at [731, 259] on button "Continue Editing" at bounding box center [706, 259] width 93 height 23
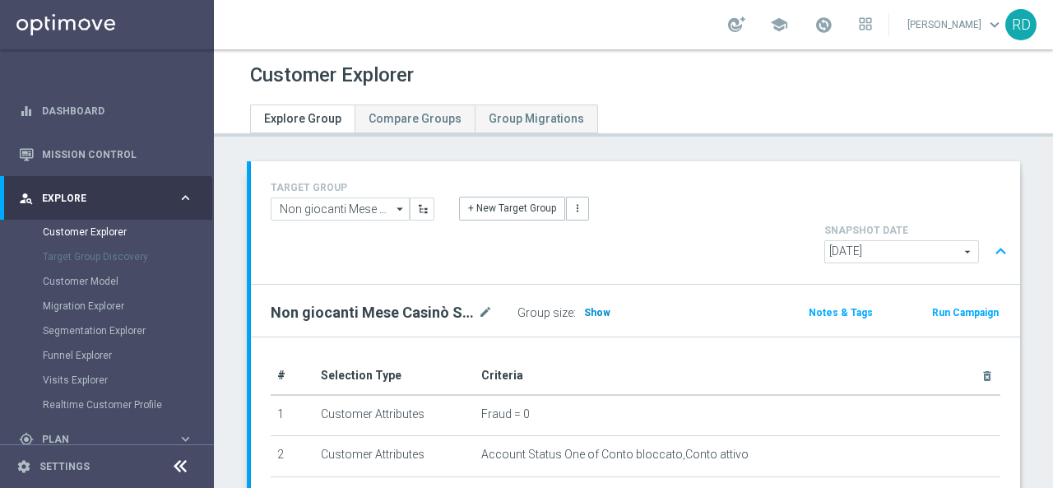
click at [597, 307] on span "Show" at bounding box center [597, 313] width 26 height 12
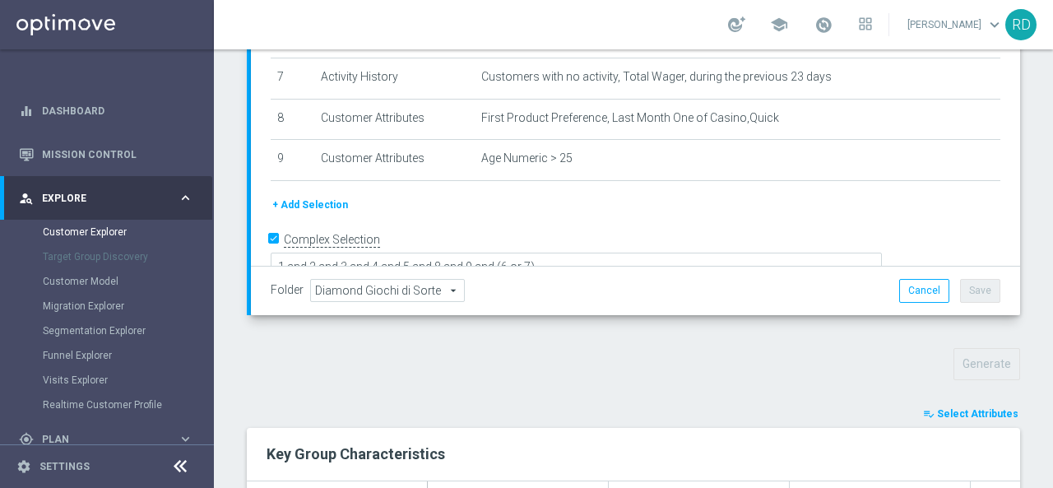
scroll to position [391, 0]
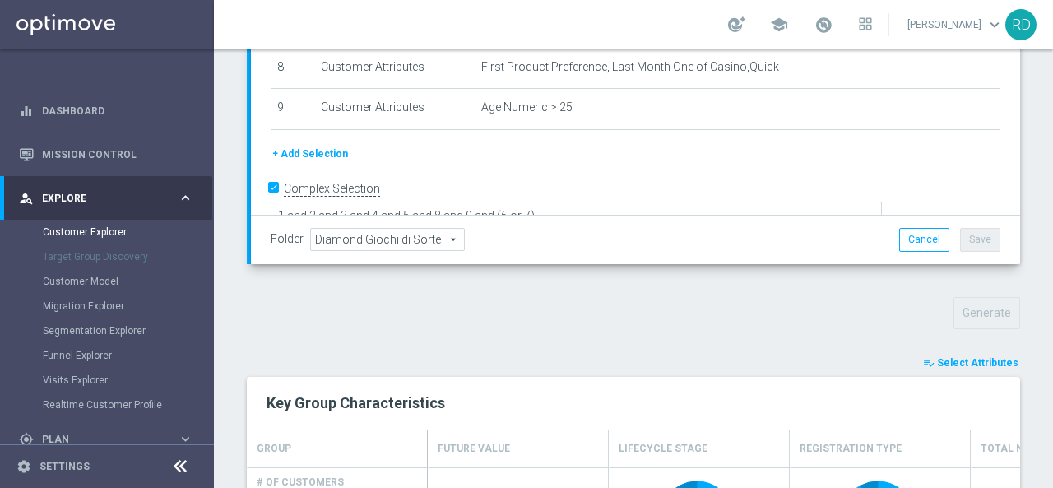
click at [940, 357] on span "Select Attributes" at bounding box center [977, 363] width 81 height 12
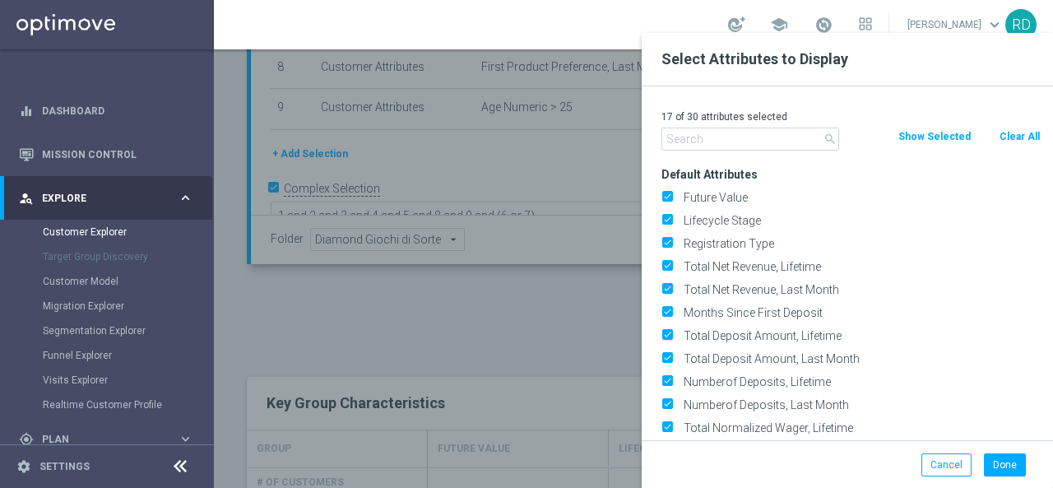
click at [755, 140] on input "text" at bounding box center [751, 139] width 178 height 23
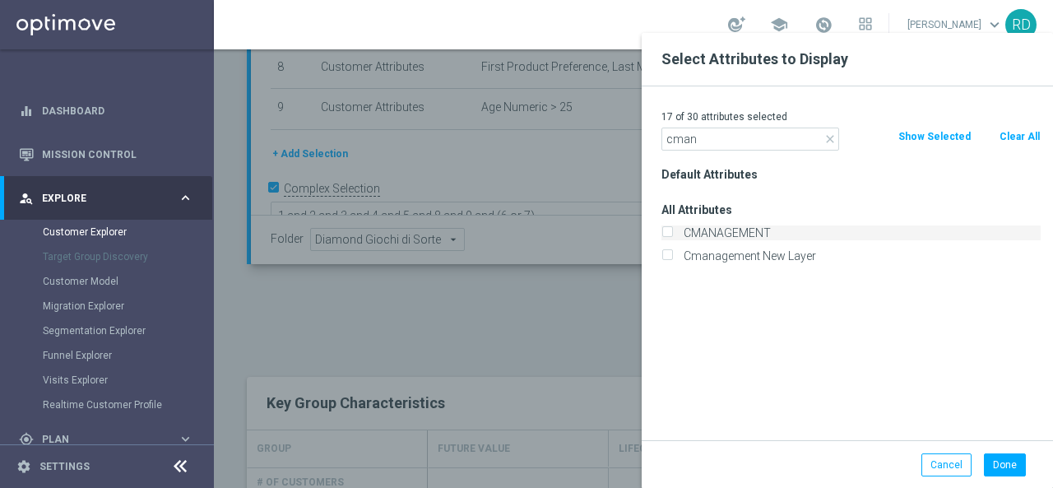
type input "cman"
click at [756, 227] on label "CMANAGEMENT" at bounding box center [859, 232] width 363 height 15
click at [672, 230] on input "CMANAGEMENT" at bounding box center [667, 235] width 11 height 11
checkbox input "true"
click at [1003, 471] on button "Done" at bounding box center [1005, 464] width 42 height 23
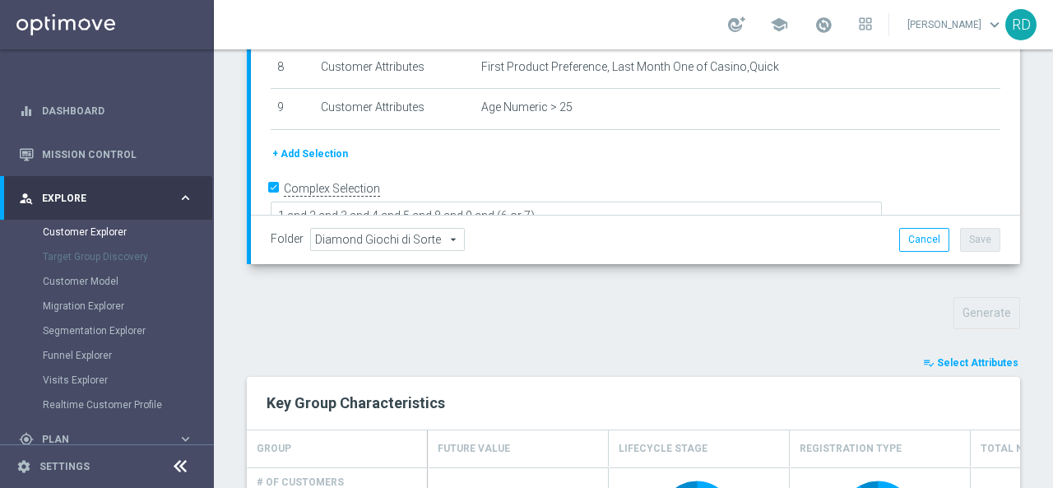
click at [954, 357] on span "Select Attributes" at bounding box center [977, 363] width 81 height 12
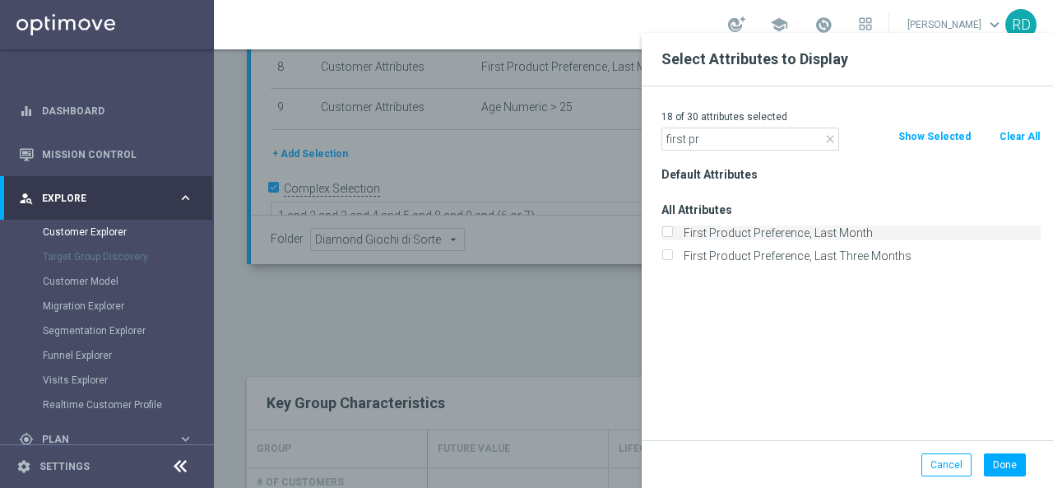
type input "first pr"
click at [795, 229] on label "First Product Preference, Last Month" at bounding box center [859, 232] width 363 height 15
click at [672, 230] on input "First Product Preference, Last Month" at bounding box center [667, 235] width 11 height 11
checkbox input "true"
click at [997, 462] on button "Done" at bounding box center [1005, 464] width 42 height 23
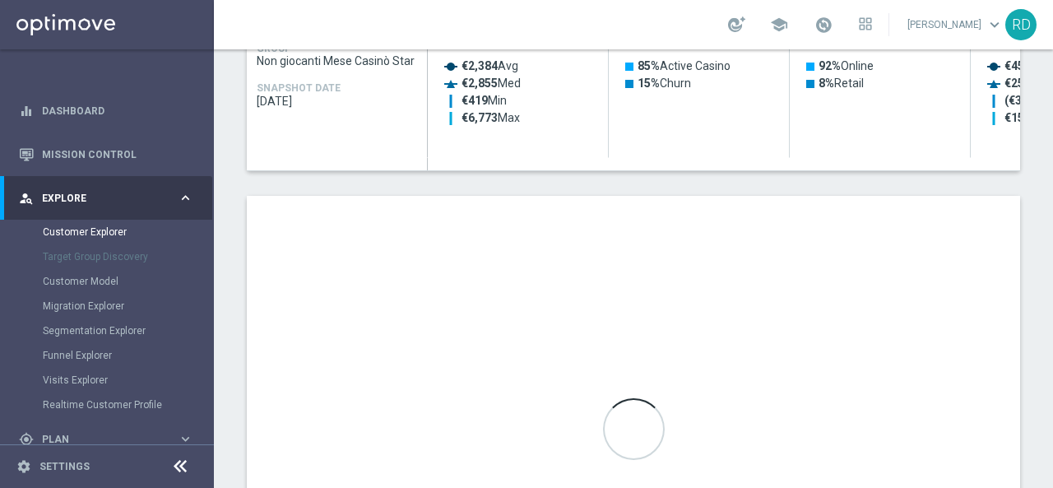
scroll to position [967, 0]
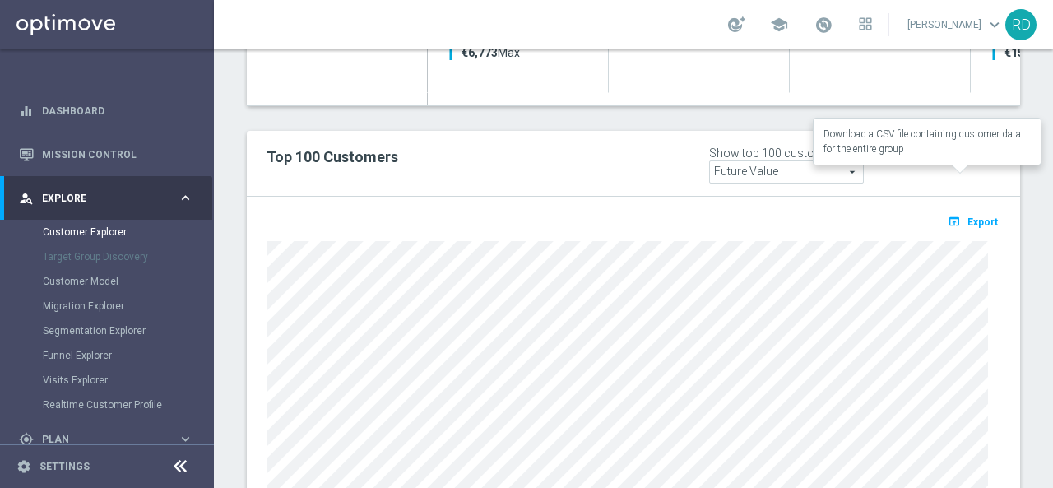
click at [968, 216] on span "Export" at bounding box center [983, 222] width 30 height 12
